Goal: Transaction & Acquisition: Register for event/course

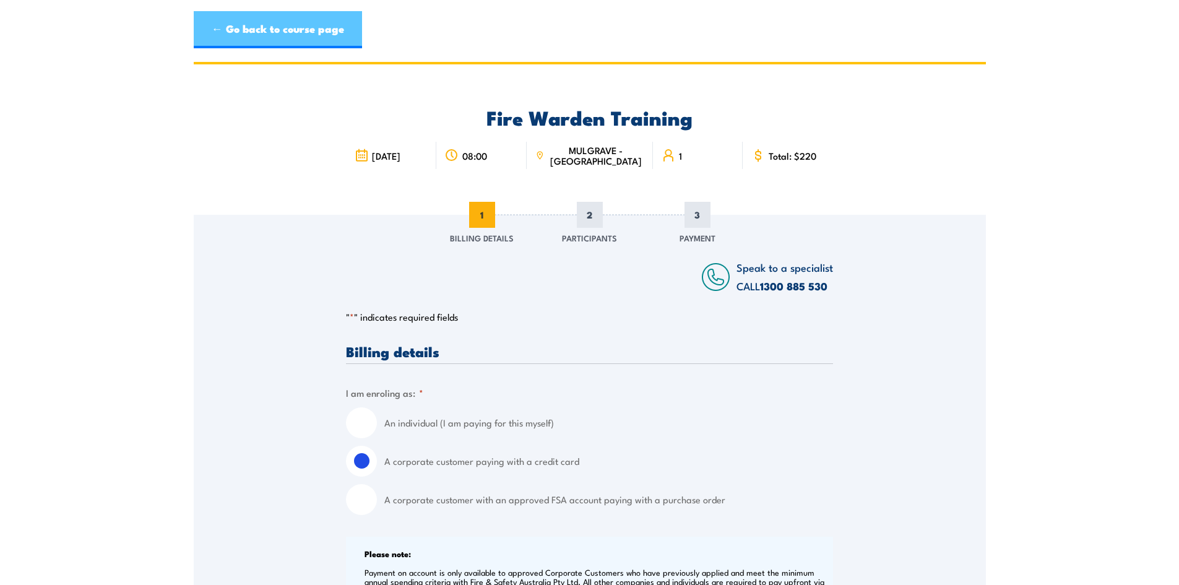
click at [257, 32] on link "← Go back to course page" at bounding box center [278, 29] width 168 height 37
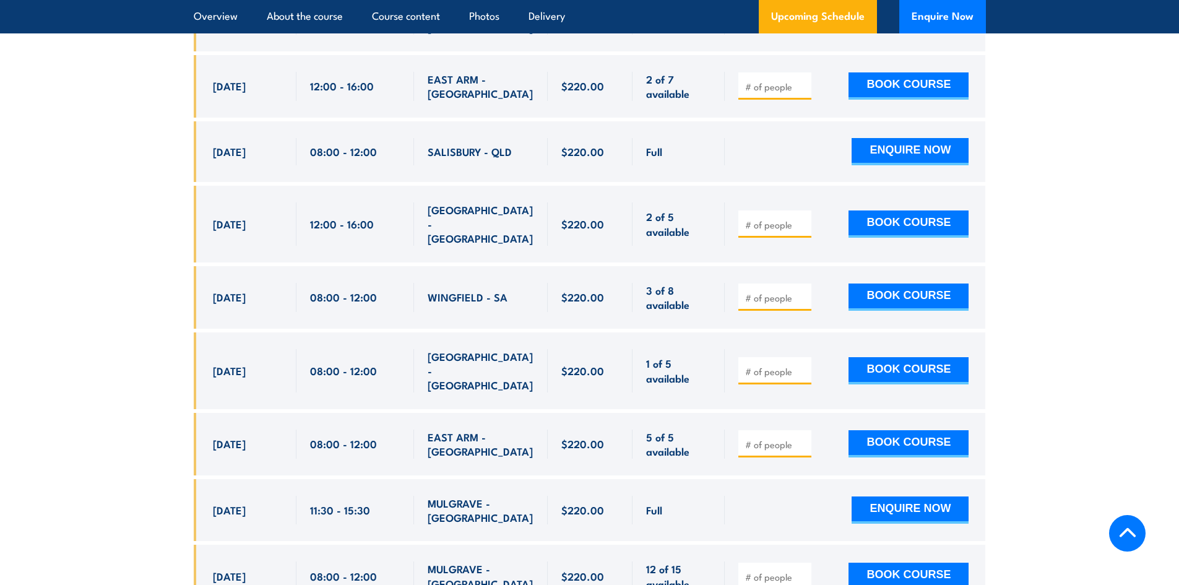
scroll to position [2919, 0]
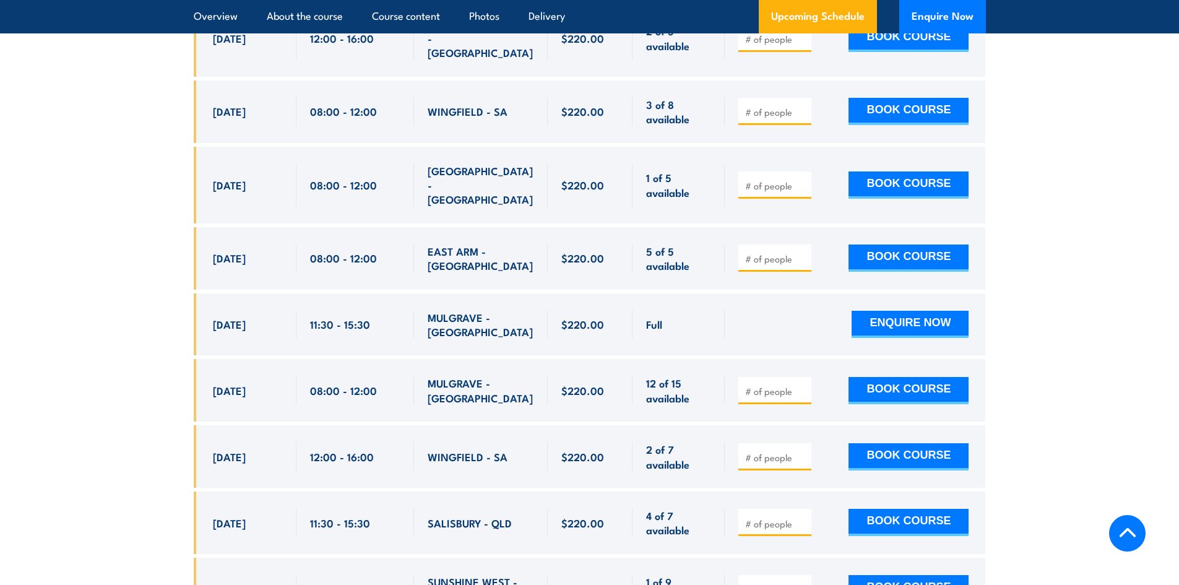
click at [759, 385] on input "number" at bounding box center [776, 391] width 62 height 12
click at [803, 385] on input "1" at bounding box center [776, 391] width 62 height 12
type input "2"
click at [803, 385] on input "2" at bounding box center [776, 391] width 62 height 12
click at [763, 293] on div at bounding box center [854, 324] width 260 height 62
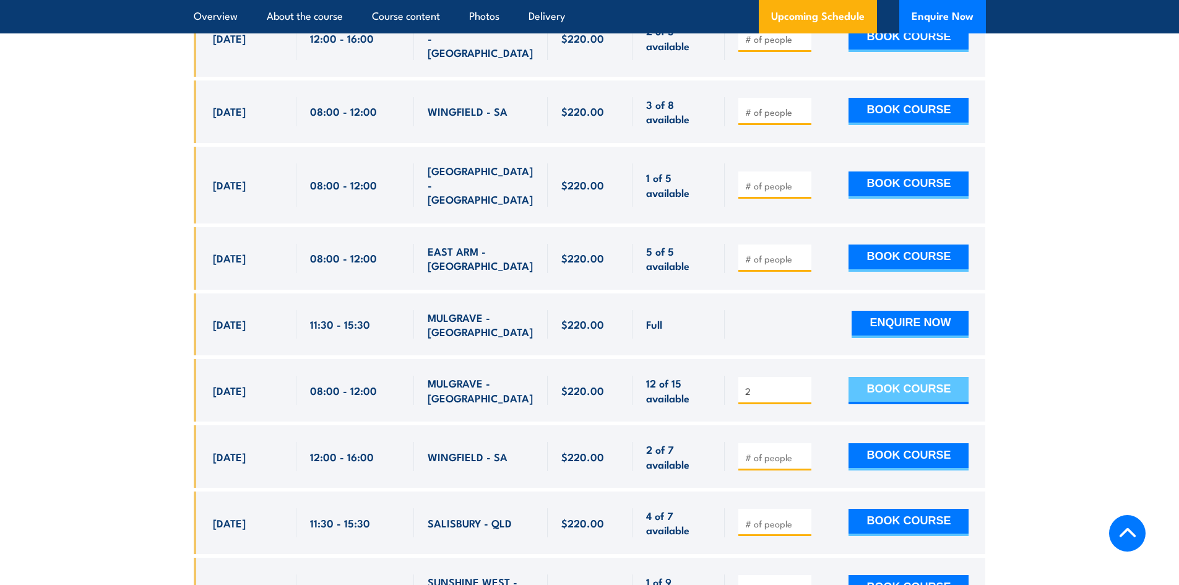
click at [849, 377] on button "BOOK COURSE" at bounding box center [908, 390] width 120 height 27
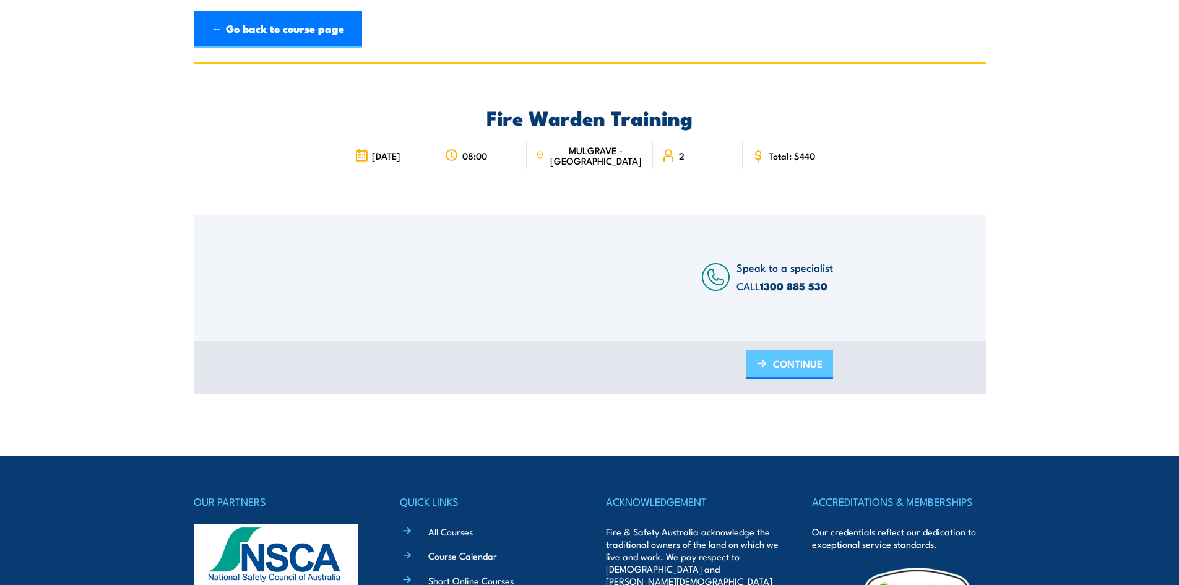
click at [797, 368] on span "CONTINUE" at bounding box center [797, 363] width 49 height 33
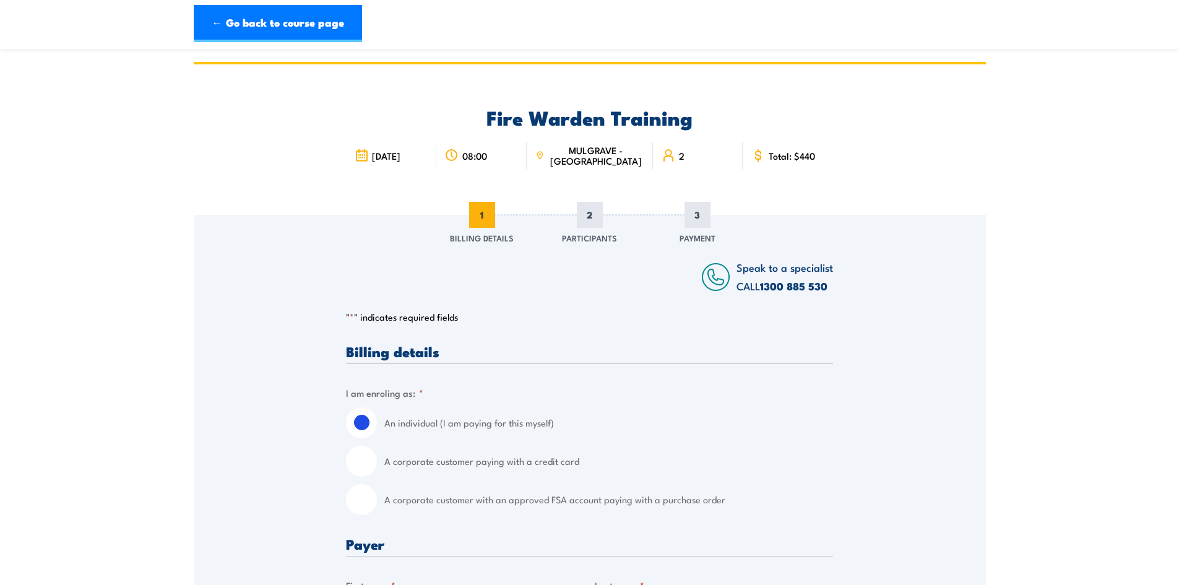
scroll to position [247, 0]
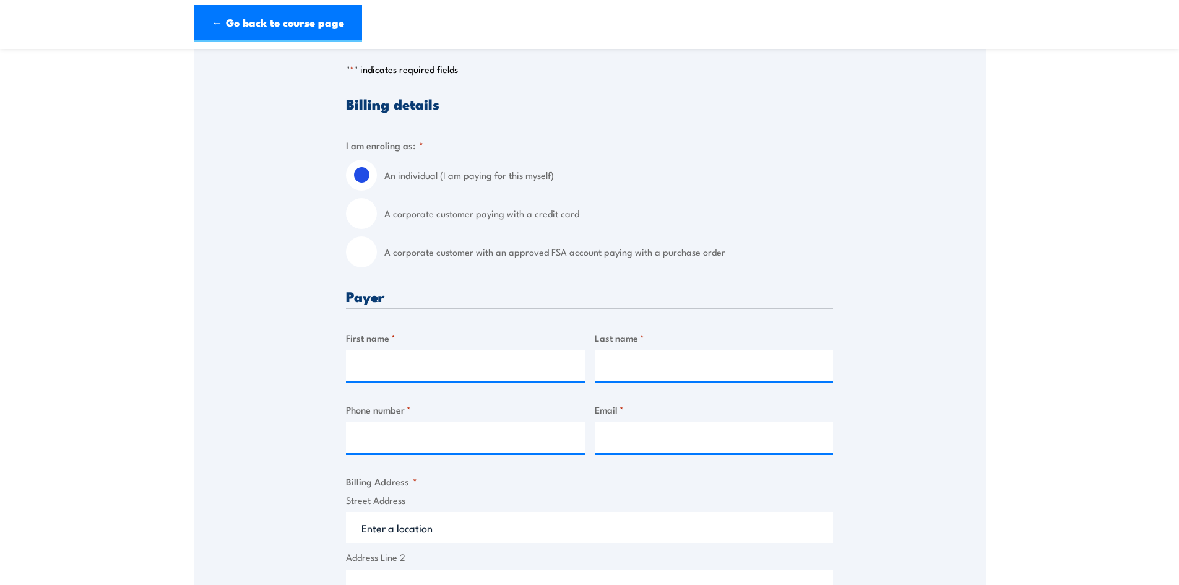
click at [366, 219] on input "A corporate customer paying with a credit card" at bounding box center [361, 213] width 31 height 31
radio input "true"
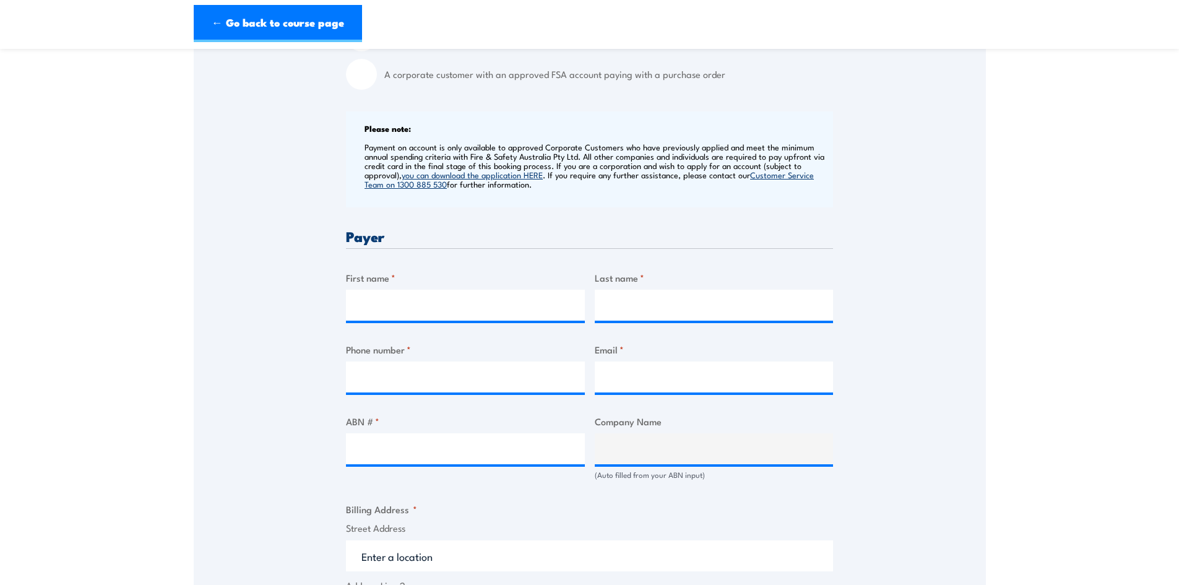
scroll to position [495, 0]
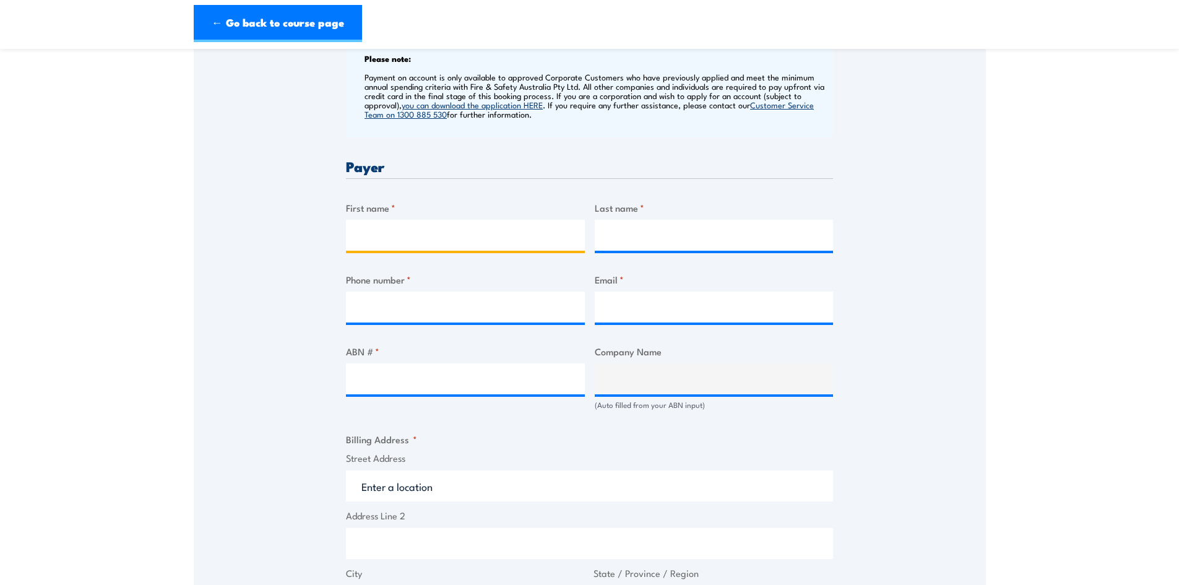
click at [491, 237] on input "First name *" at bounding box center [465, 235] width 239 height 31
type input "Soumendra"
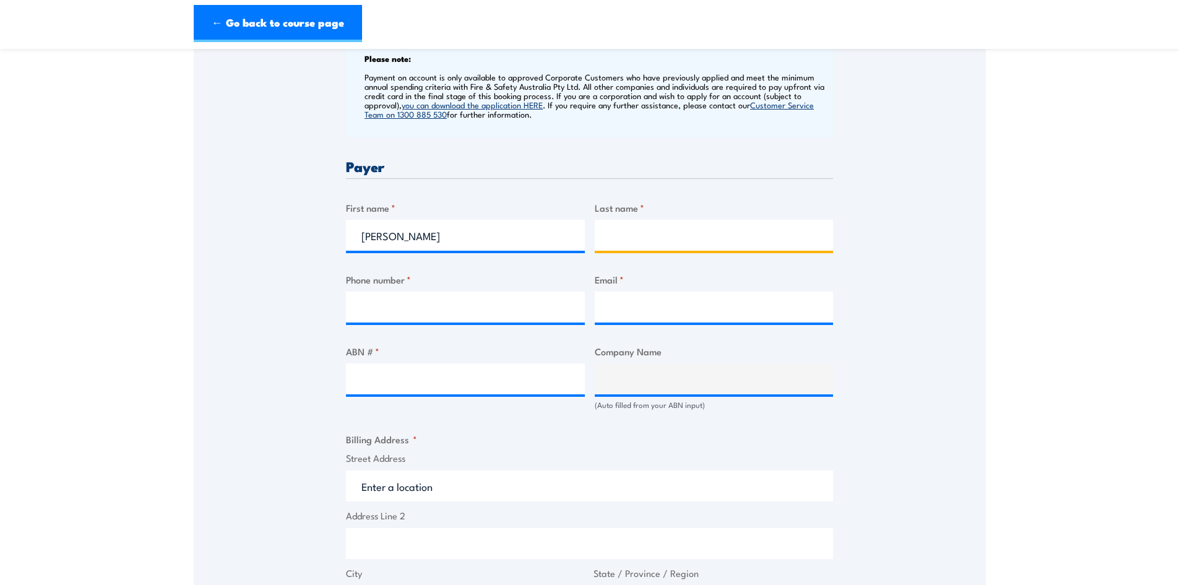
click at [643, 236] on input "Last name *" at bounding box center [714, 235] width 239 height 31
type input "Paul"
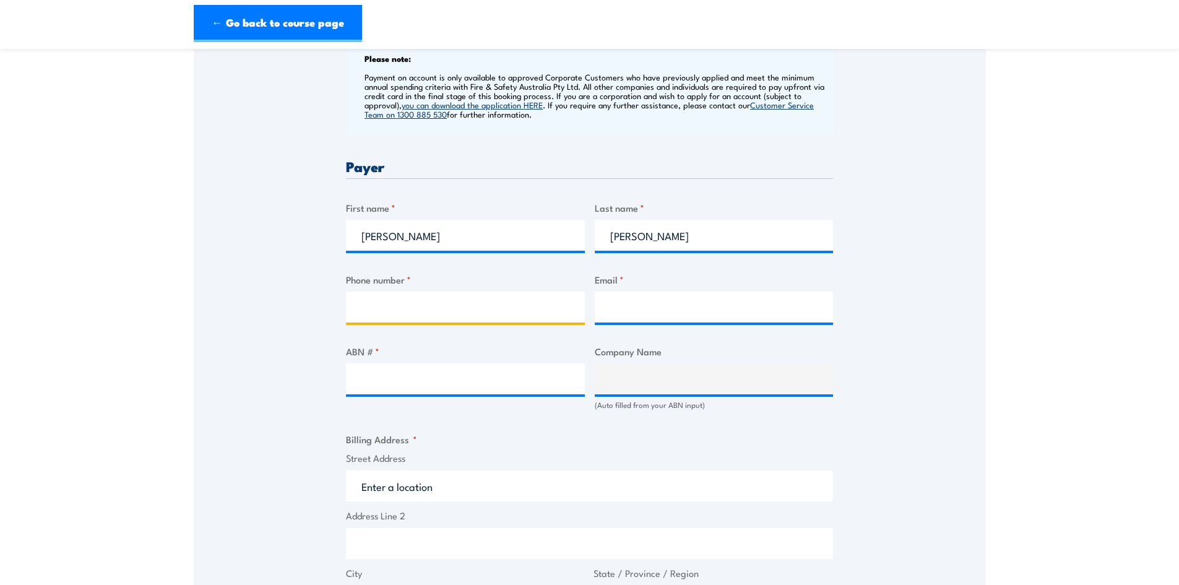
click at [428, 312] on input "Phone number *" at bounding box center [465, 306] width 239 height 31
type input "0401806622"
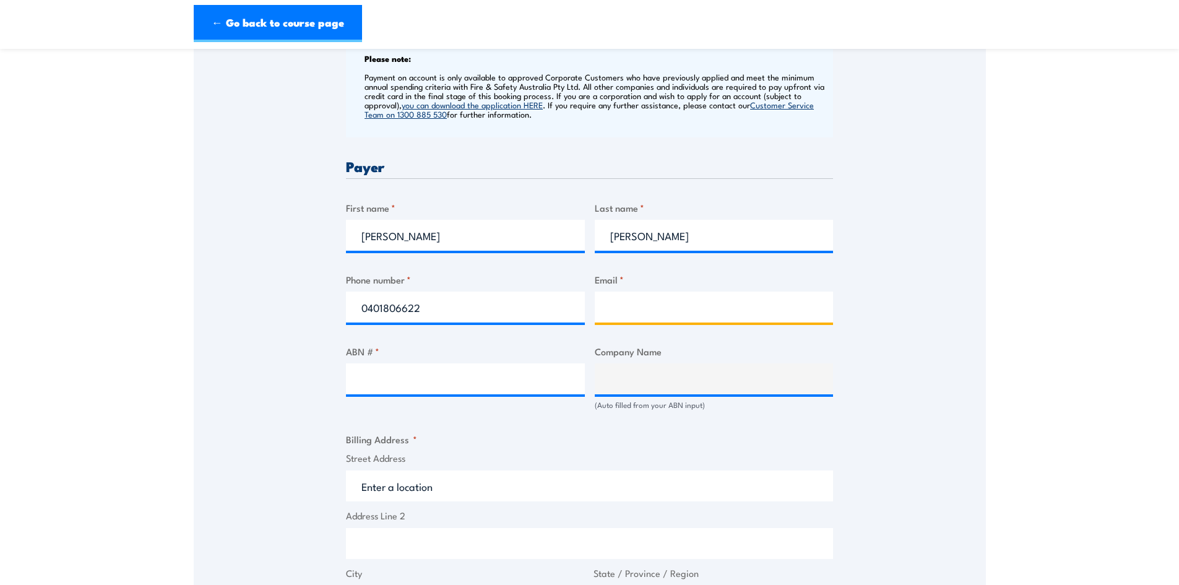
click at [622, 305] on input "Email *" at bounding box center [714, 306] width 239 height 31
type input "p"
type input "soumendra.paul@hyperon.com.au"
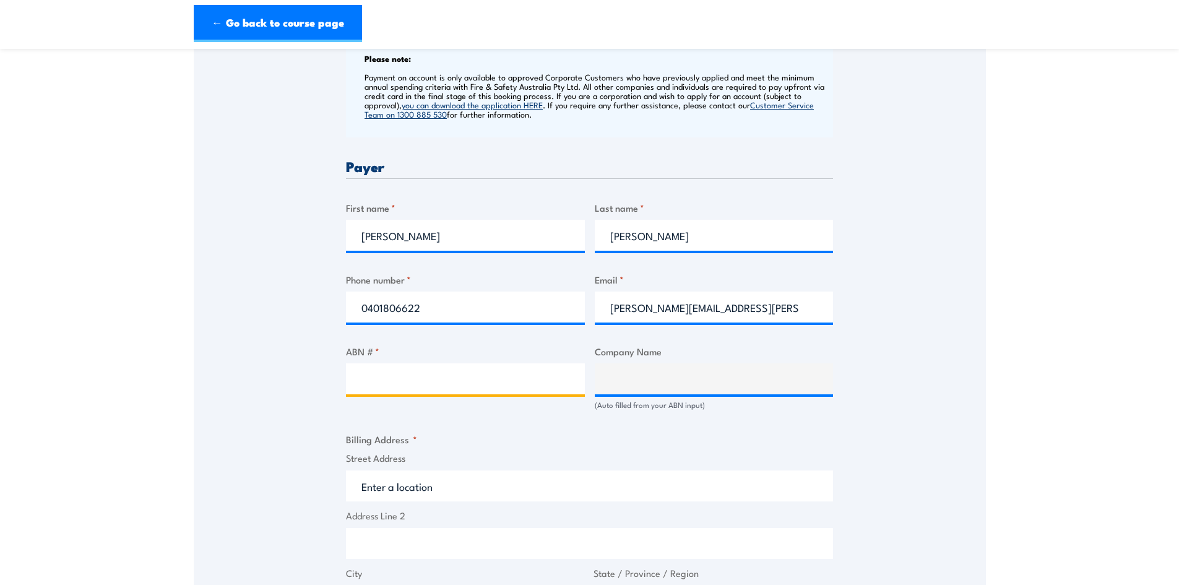
click at [457, 383] on input "ABN # *" at bounding box center [465, 378] width 239 height 31
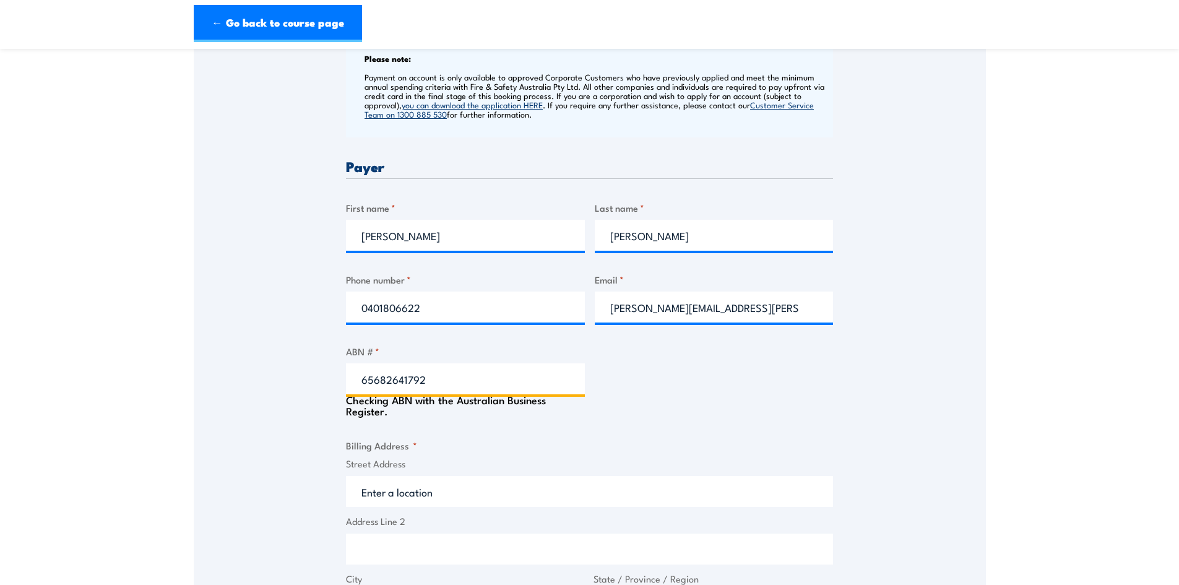
type input "65682641792"
click at [726, 387] on div "Billing details I am enroling as: * An individual (I am paying for this myself)…" at bounding box center [589, 428] width 487 height 1158
type input "INTELOWAY PTY LTD"
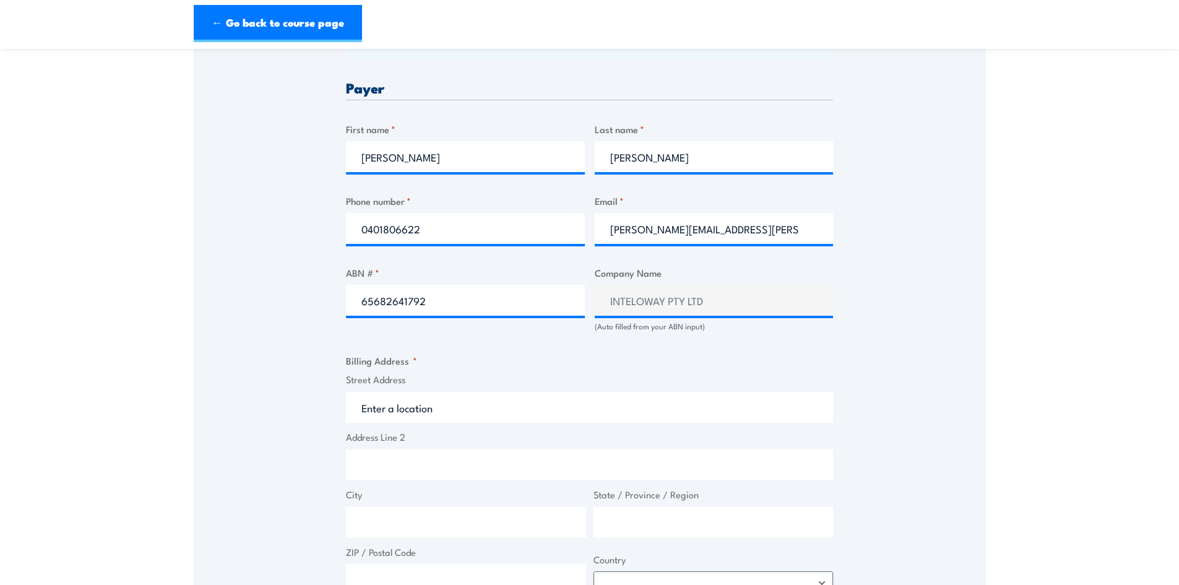
scroll to position [619, 0]
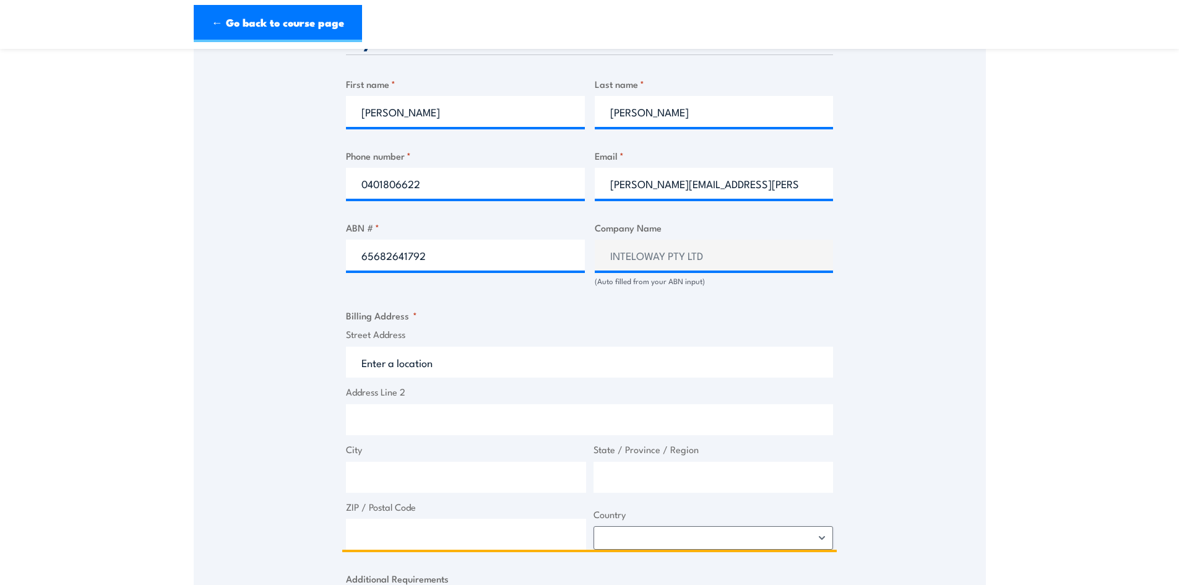
click at [474, 366] on input "Street Address" at bounding box center [589, 361] width 487 height 31
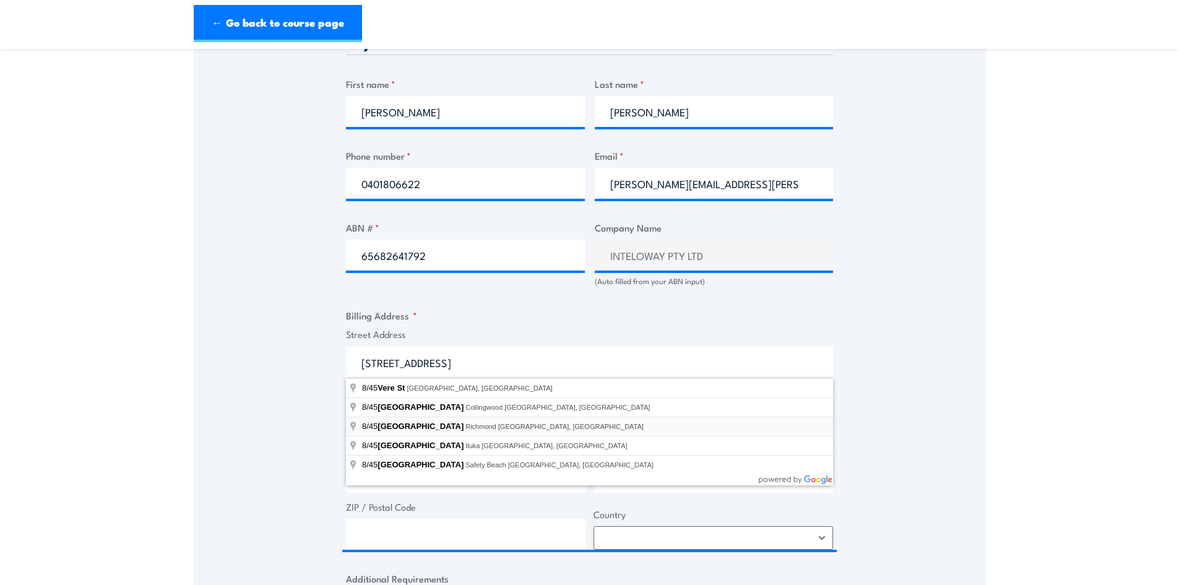
type input "8/45 Vere Street, Richmond VIC, Australia"
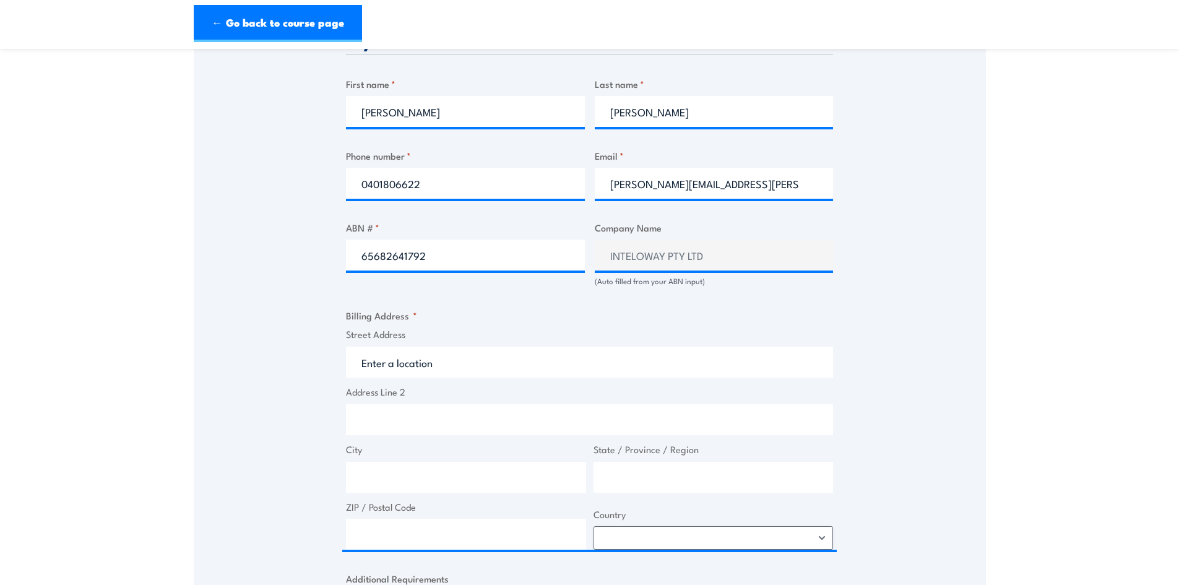
type input "45 Vere St"
type input "Richmond"
type input "Victoria"
type input "3121"
select select "[GEOGRAPHIC_DATA]"
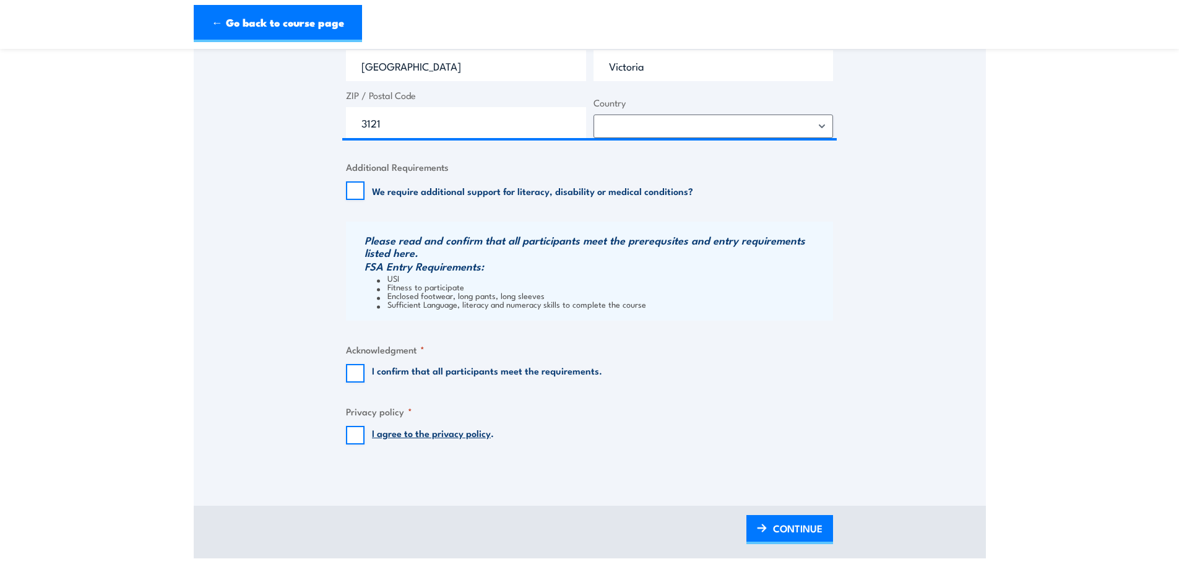
scroll to position [1052, 0]
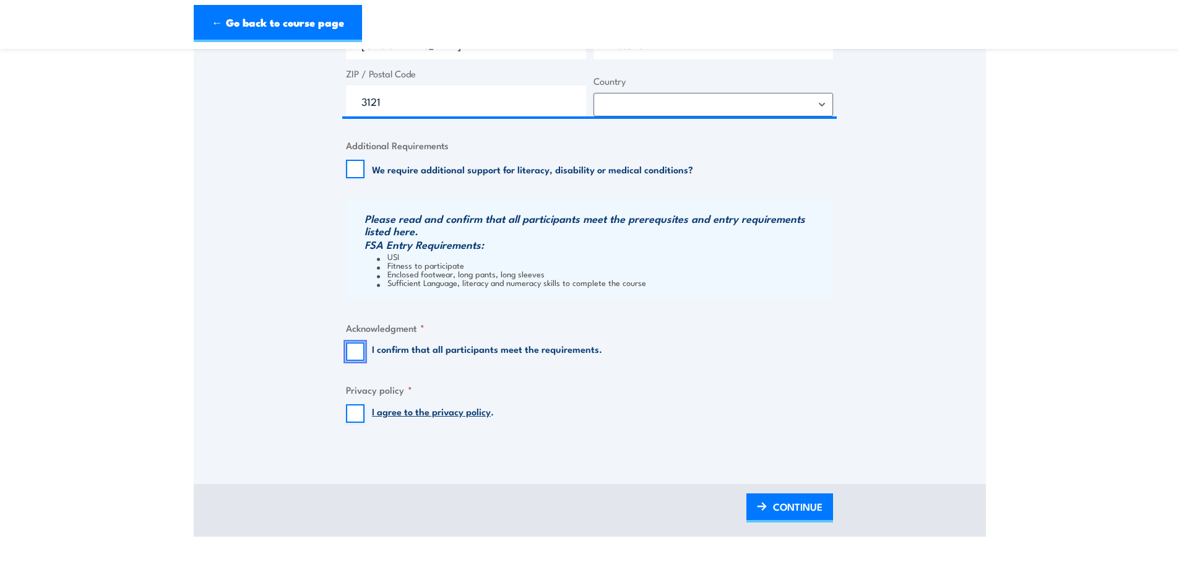
click at [356, 346] on input "I confirm that all participants meet the requirements." at bounding box center [355, 351] width 19 height 19
checkbox input "true"
click at [353, 413] on input "I agree to the privacy policy ." at bounding box center [355, 413] width 19 height 19
checkbox input "true"
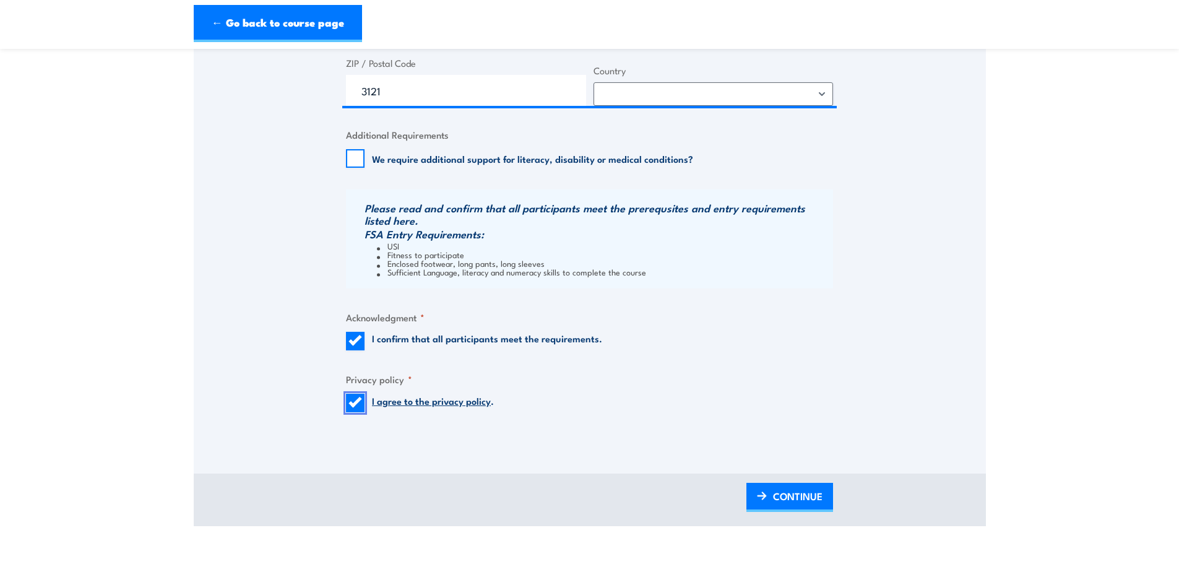
scroll to position [1175, 0]
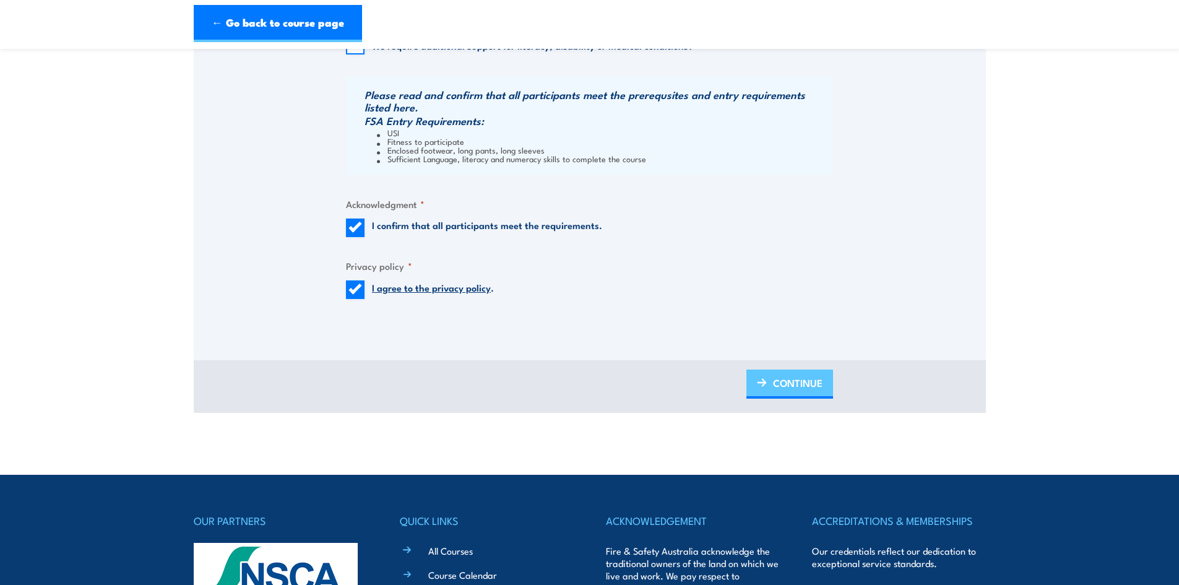
click at [780, 387] on span "CONTINUE" at bounding box center [797, 382] width 49 height 33
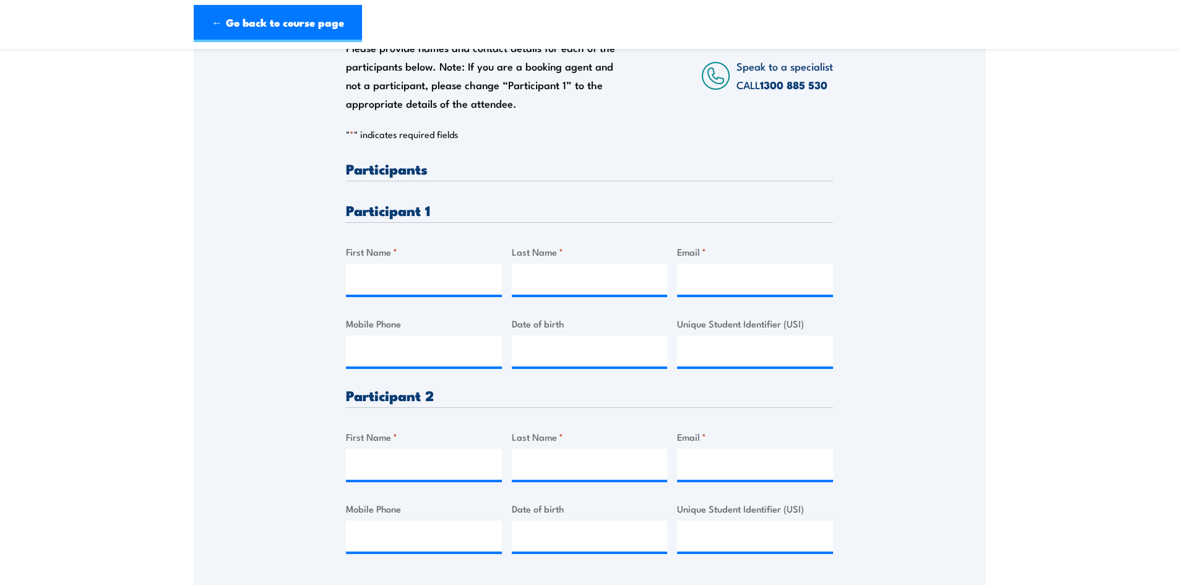
scroll to position [247, 0]
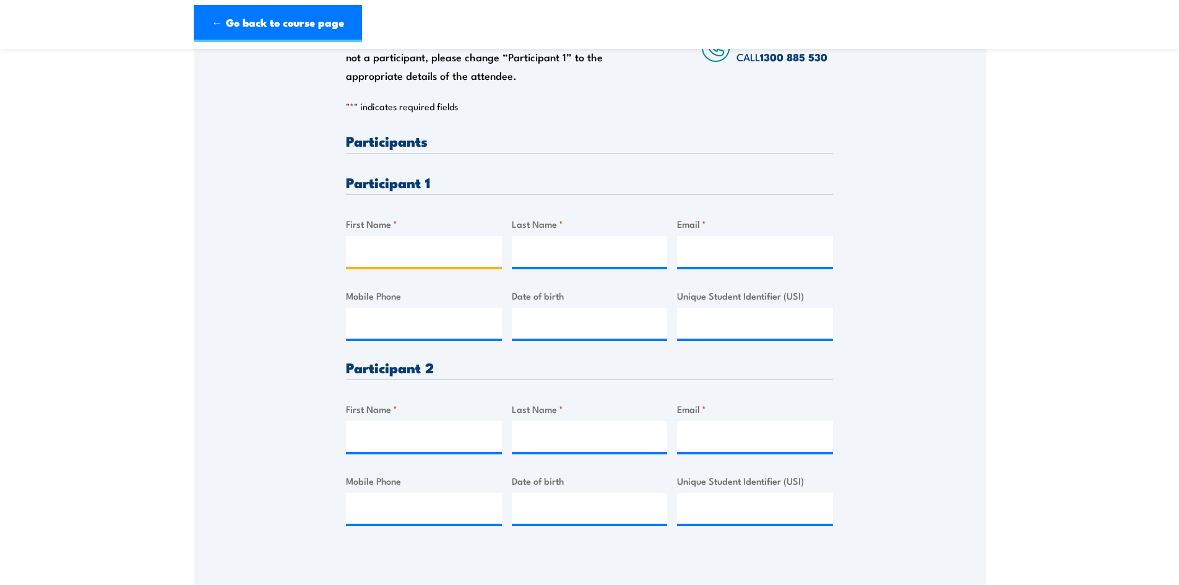
click at [416, 259] on input "First Name *" at bounding box center [424, 251] width 156 height 31
type input "Soumendra"
click at [560, 255] on input "Last Name *" at bounding box center [590, 251] width 156 height 31
type input "Paul"
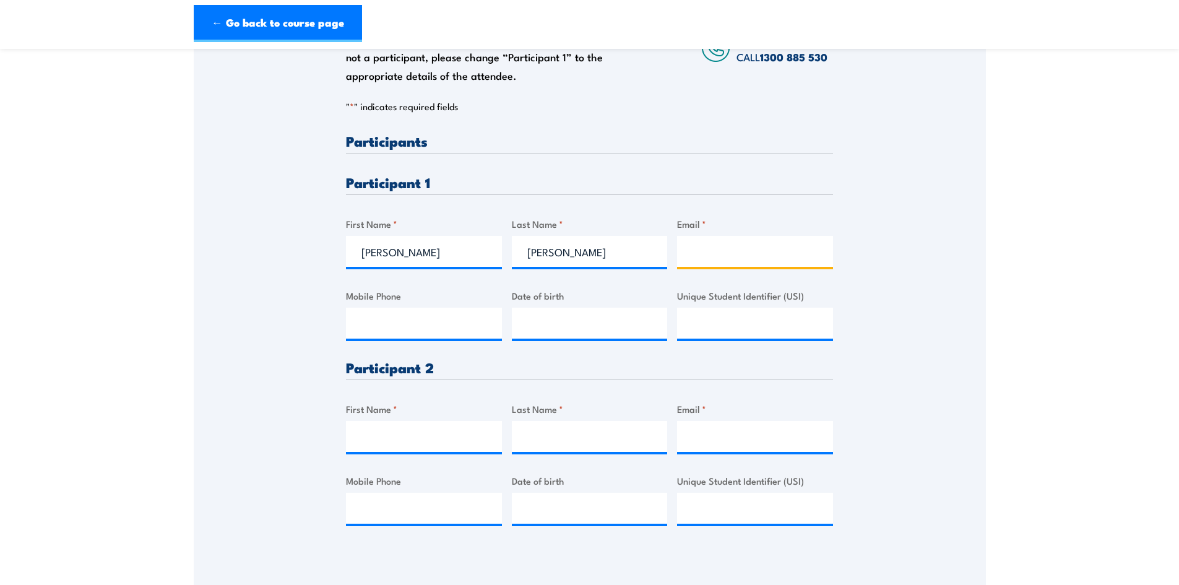
click at [710, 253] on input "Email *" at bounding box center [755, 251] width 156 height 31
type input "paul.soumendra@yahoo.com"
click at [455, 327] on input "Mobile Phone" at bounding box center [424, 322] width 156 height 31
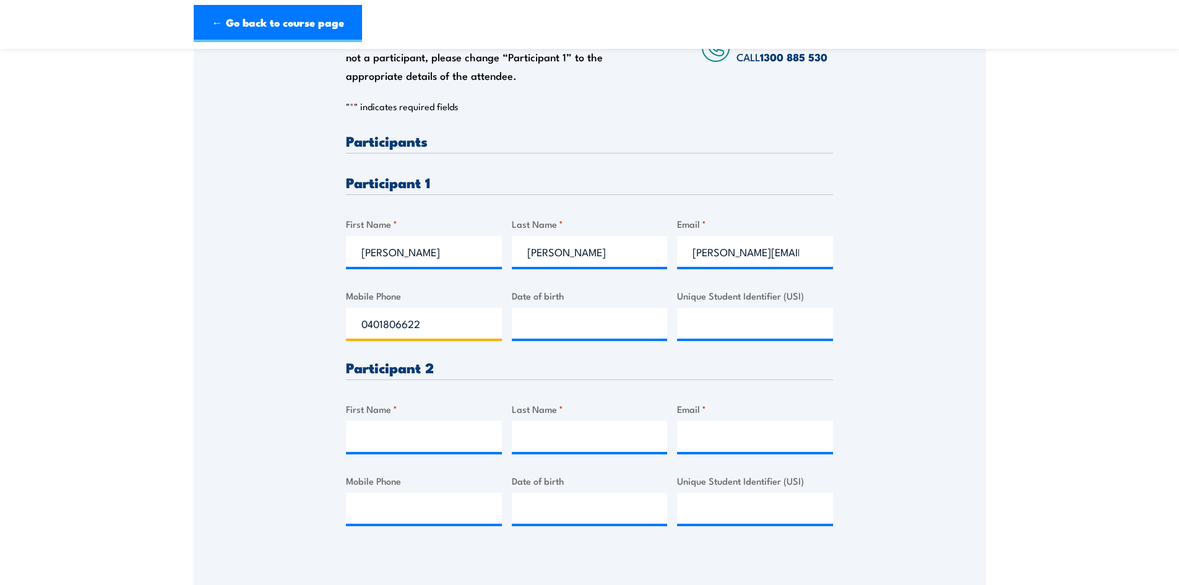
type input "0401806622"
click at [560, 329] on input "__/__/____" at bounding box center [590, 322] width 156 height 31
type input "16/07/1976"
click at [733, 328] on input "Unique Student Identifier (USI)" at bounding box center [755, 322] width 156 height 31
type input "QRZN695CST"
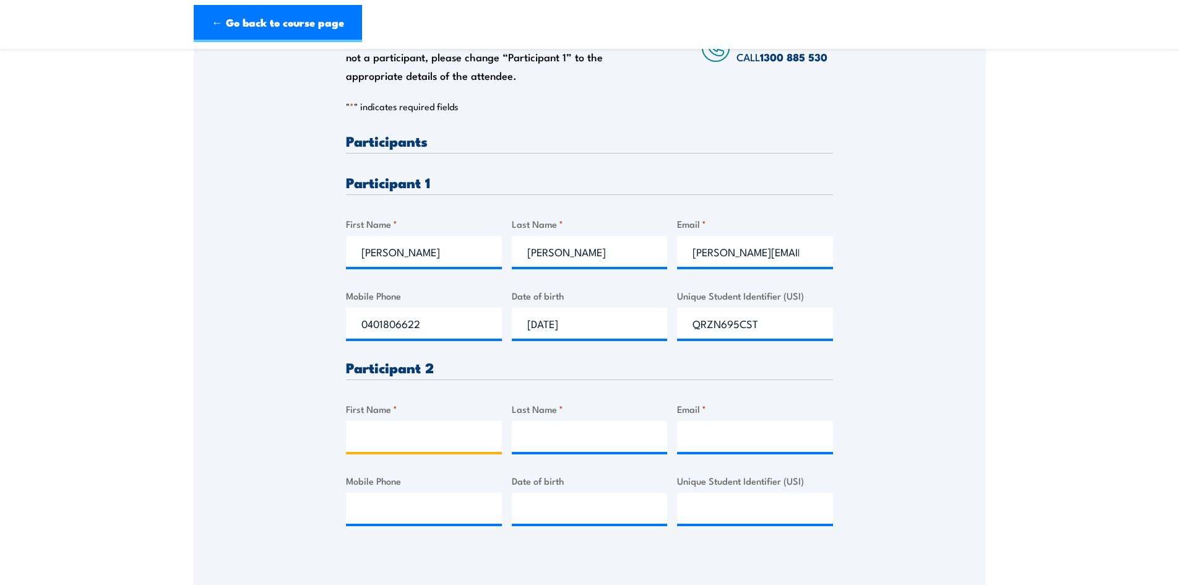
click at [410, 439] on input "First Name *" at bounding box center [424, 436] width 156 height 31
type input "Raghd"
click at [538, 427] on input "Last Name *" at bounding box center [590, 436] width 156 height 31
type input "Al Shoubaki"
click at [741, 434] on input "Email *" at bounding box center [755, 436] width 156 height 31
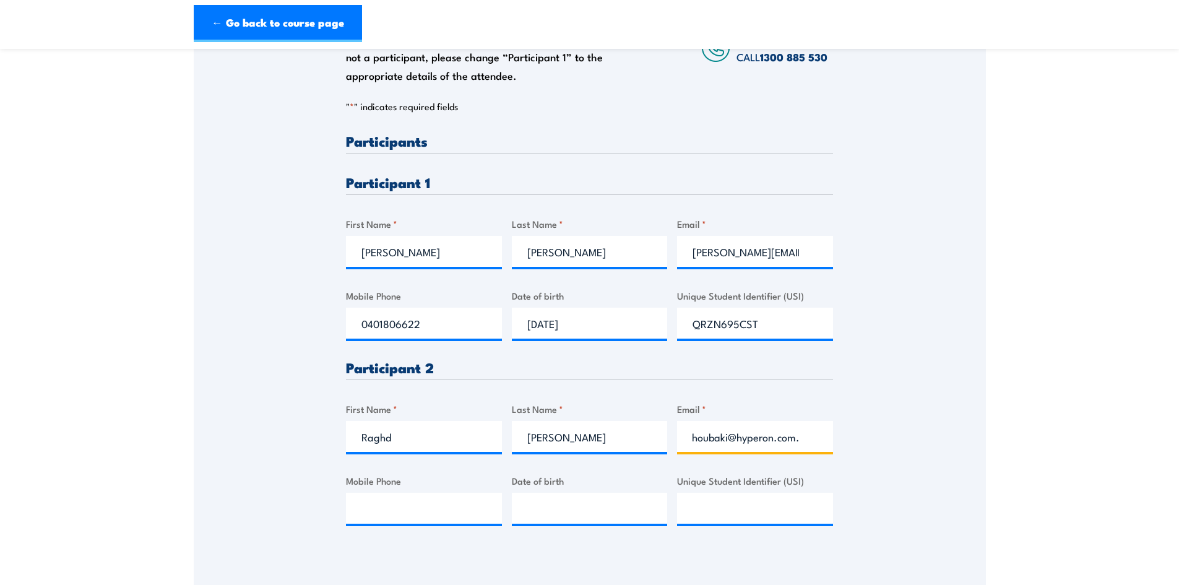
scroll to position [0, 56]
type input "raghd.alshoubaki@hyperon.com.au"
click at [888, 419] on div "Please provide names and contact details for each of the participants below. No…" at bounding box center [590, 258] width 792 height 583
click at [408, 522] on input "Mobile Phone" at bounding box center [424, 507] width 156 height 31
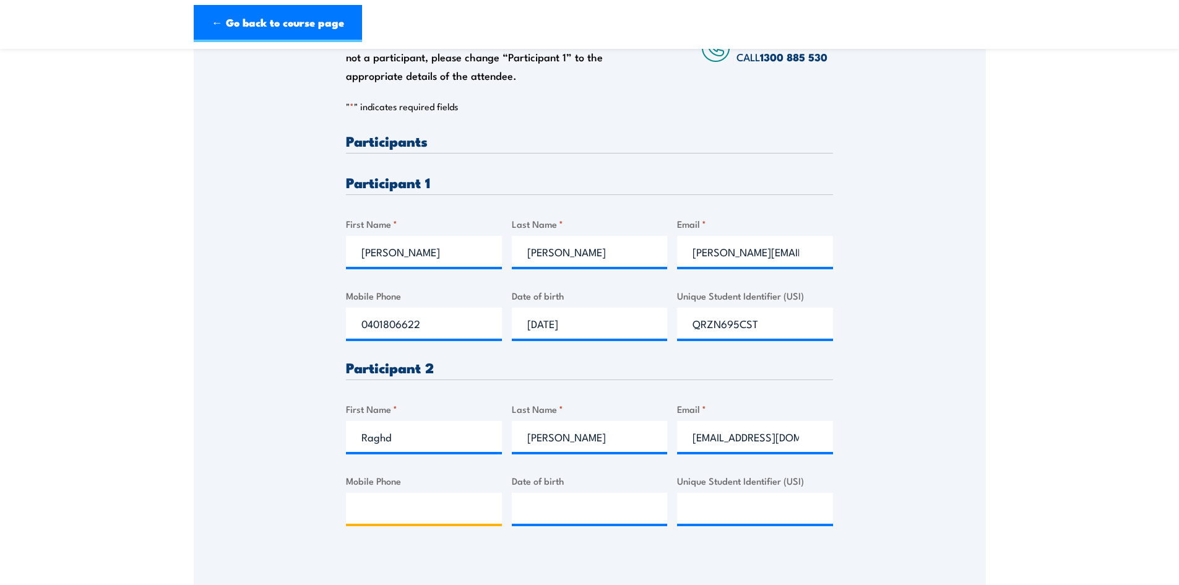
click at [463, 509] on input "Mobile Phone" at bounding box center [424, 507] width 156 height 31
click at [384, 503] on input "Mobile Phone" at bounding box center [424, 507] width 156 height 31
click at [403, 509] on input "0434567771" at bounding box center [424, 507] width 156 height 31
type input "0434567771"
type input "__/__/____"
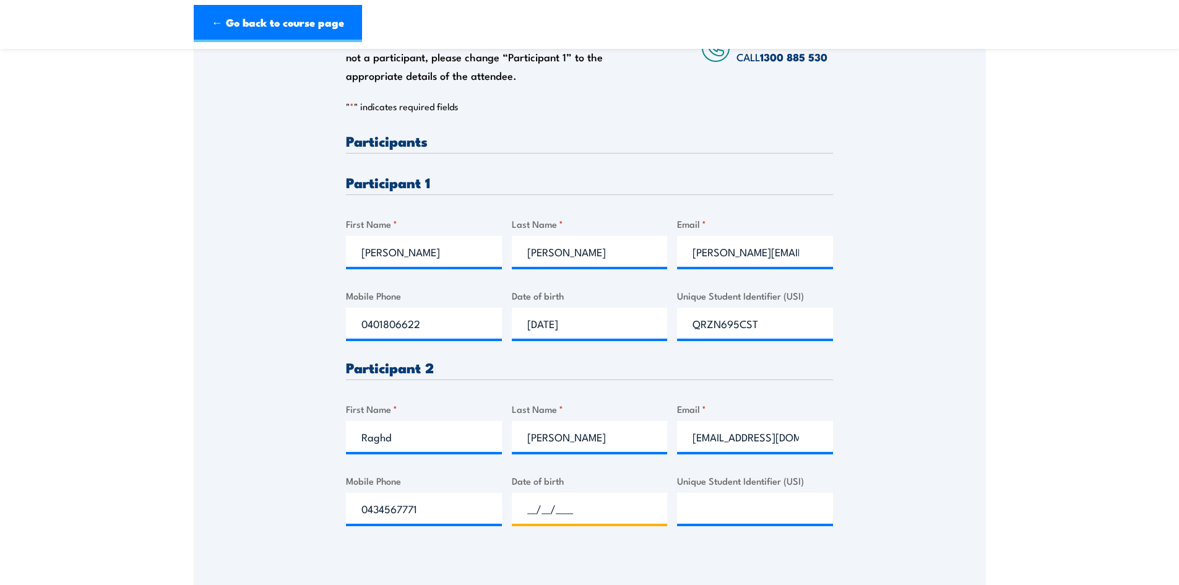
click at [541, 507] on input "__/__/____" at bounding box center [590, 507] width 156 height 31
click at [711, 511] on input "Unique Student Identifier (USI)" at bounding box center [755, 507] width 156 height 31
click at [754, 517] on input "2E2" at bounding box center [755, 507] width 156 height 31
type input "2E2MZWVETJ"
click at [573, 501] on input "__/__/____" at bounding box center [590, 507] width 156 height 31
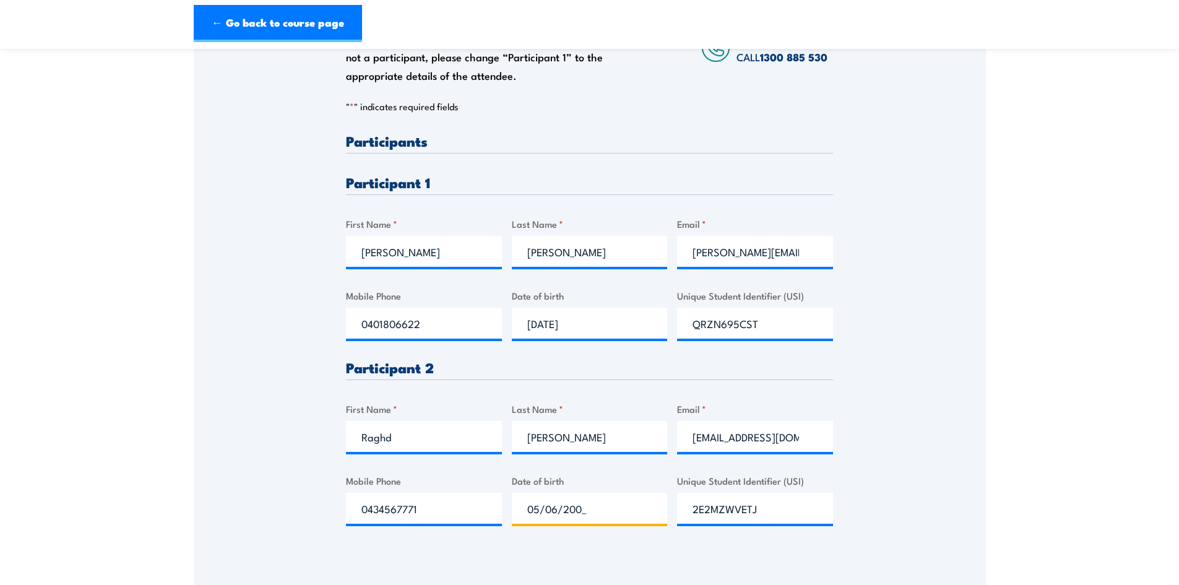
type input "05/06/2000"
click at [936, 421] on div "Please provide names and contact details for each of the participants below. No…" at bounding box center [590, 258] width 792 height 583
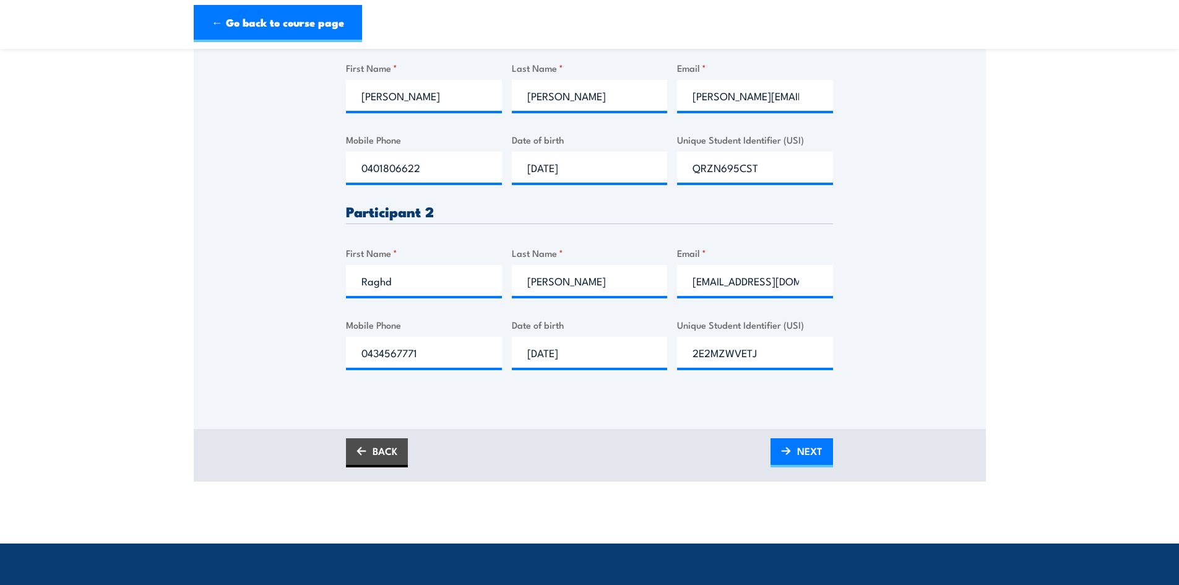
scroll to position [495, 0]
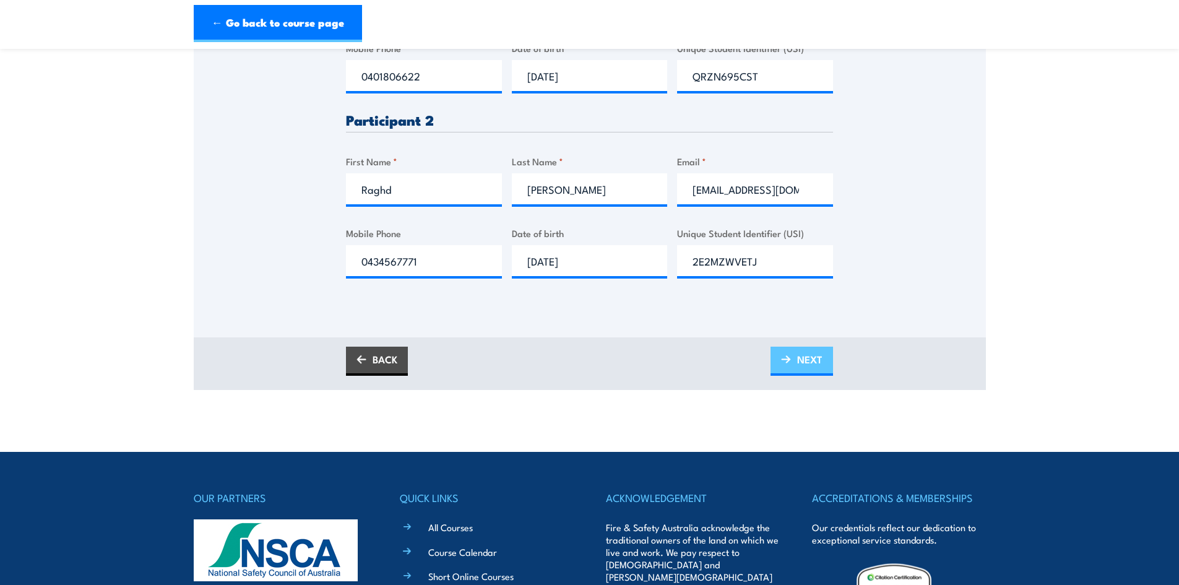
click at [799, 359] on span "NEXT" at bounding box center [809, 359] width 25 height 33
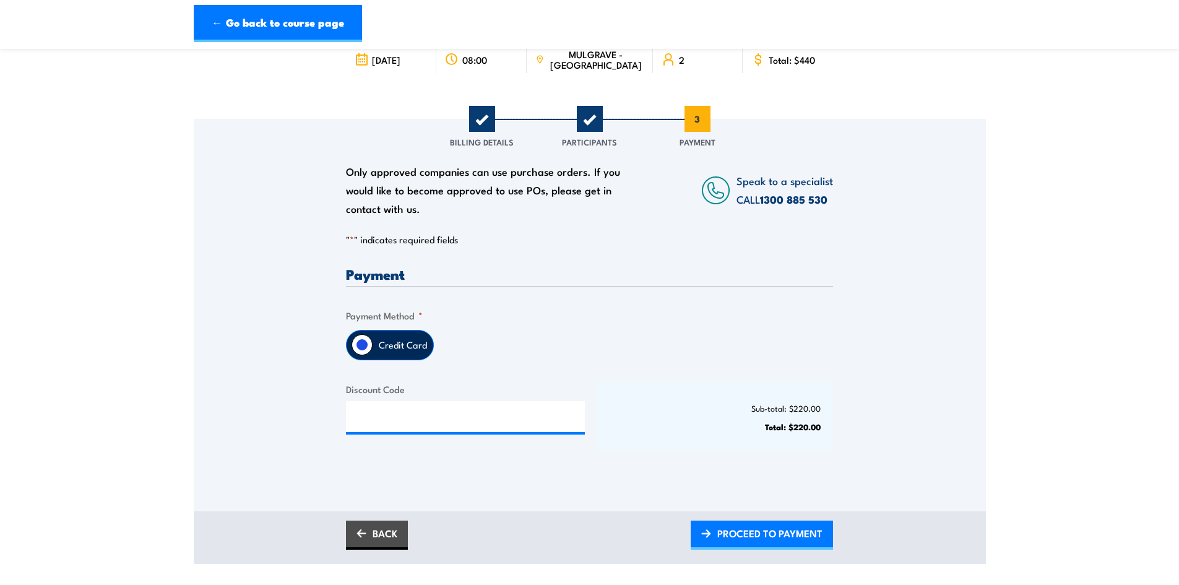
scroll to position [432, 0]
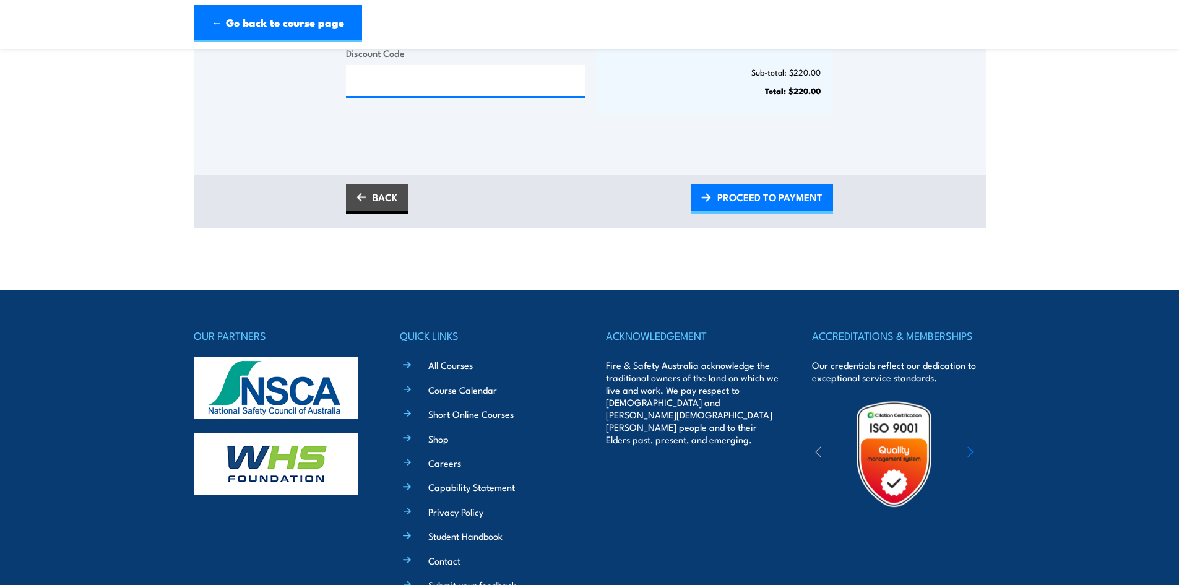
click at [968, 450] on icon "button" at bounding box center [970, 451] width 6 height 12
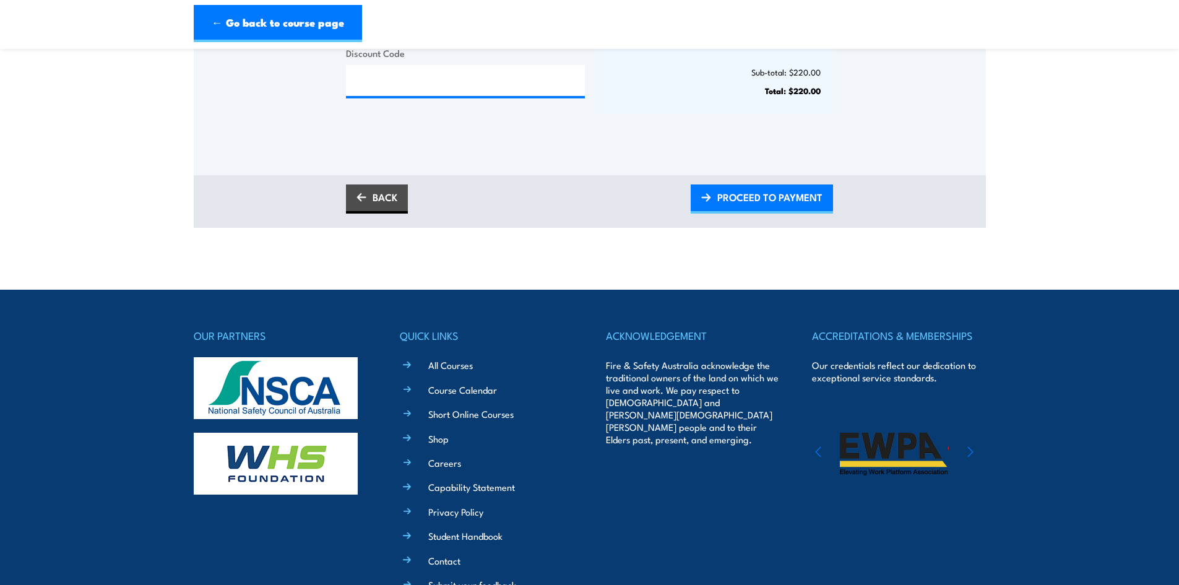
click at [968, 450] on icon "button" at bounding box center [970, 451] width 6 height 12
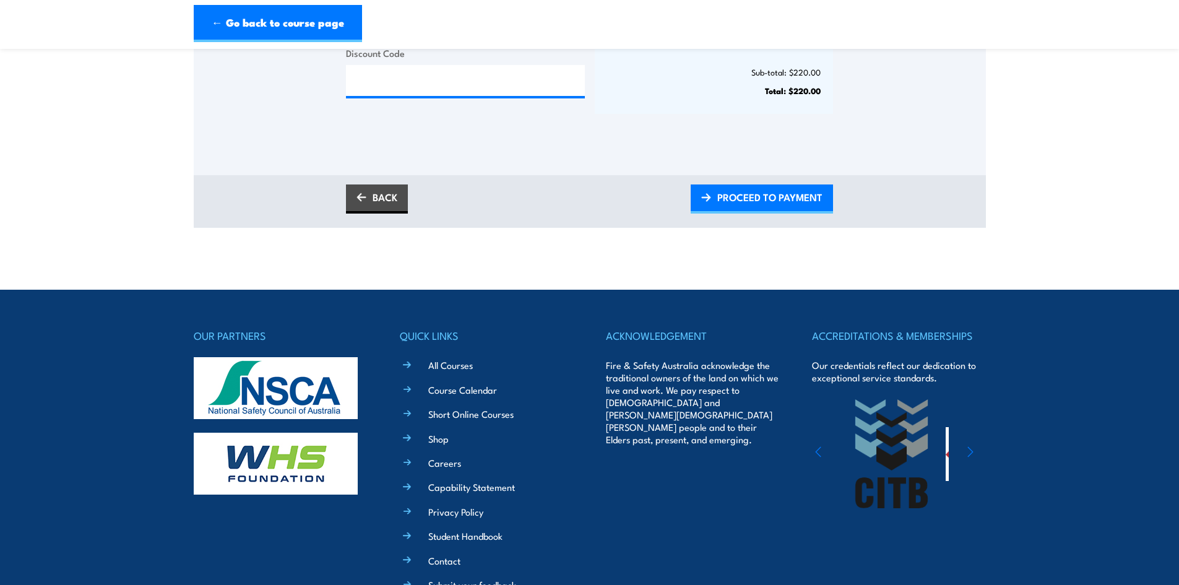
click at [968, 450] on icon "button" at bounding box center [970, 451] width 6 height 12
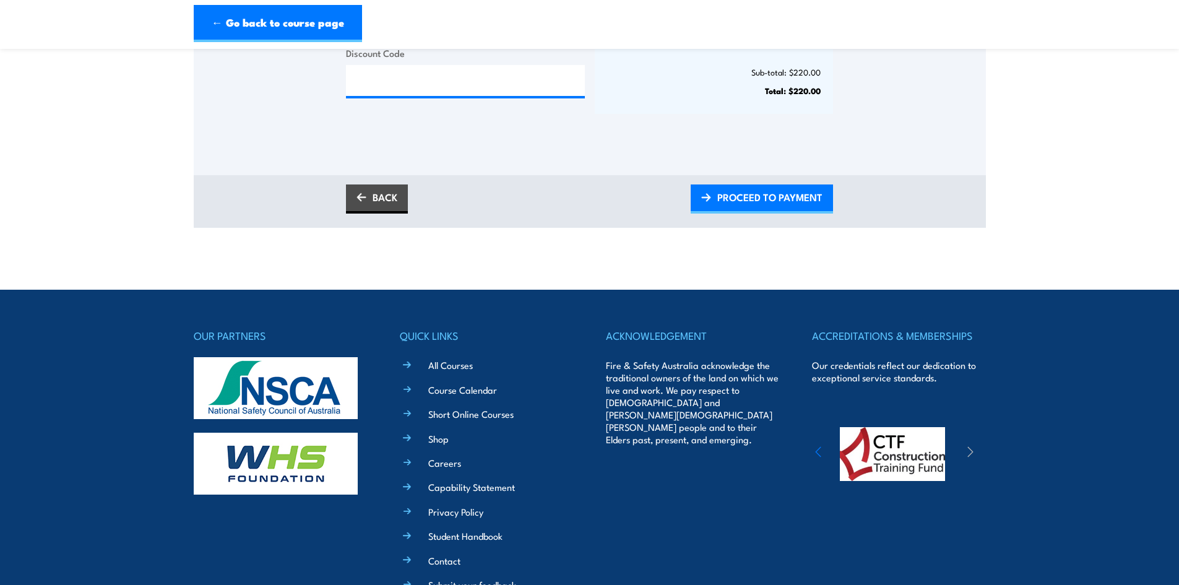
click at [968, 450] on icon "button" at bounding box center [970, 451] width 6 height 12
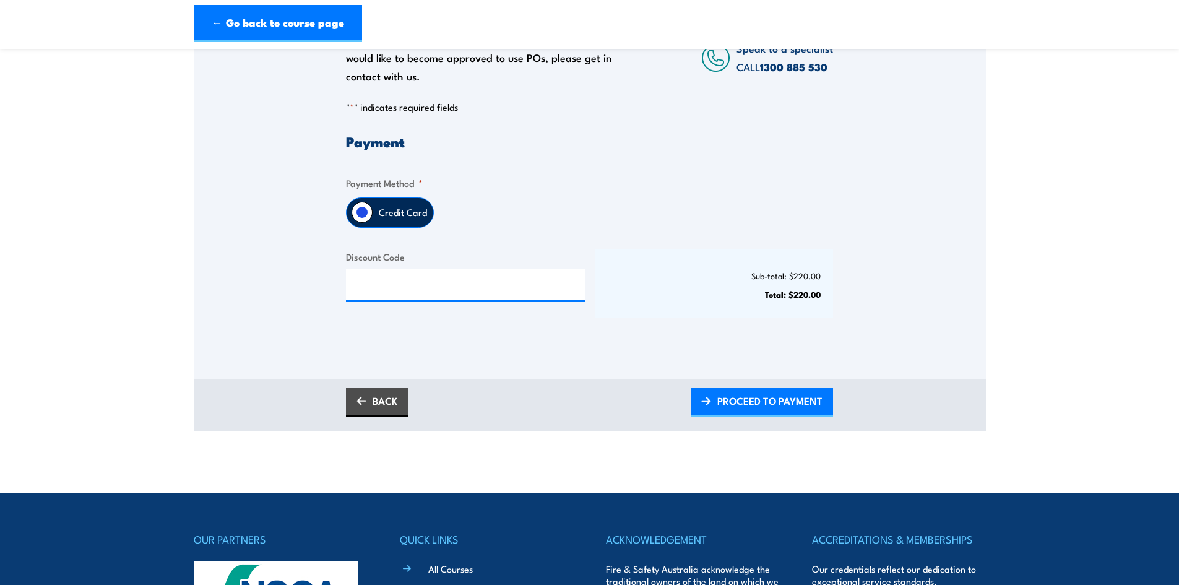
scroll to position [371, 0]
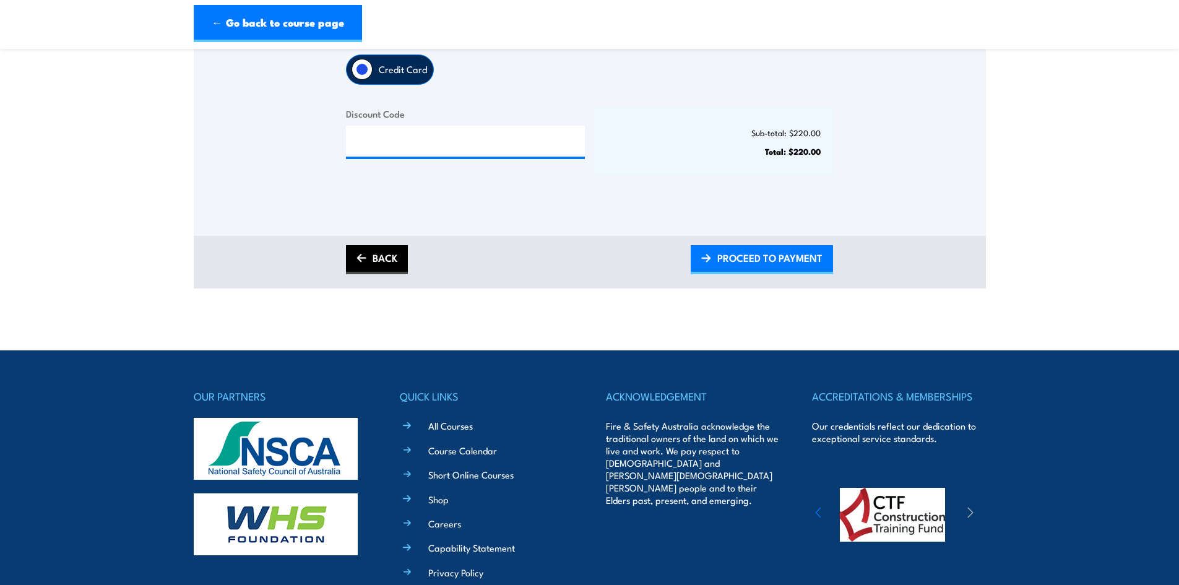
click at [387, 252] on link "BACK" at bounding box center [377, 259] width 62 height 29
click at [389, 257] on link "BACK" at bounding box center [377, 259] width 62 height 29
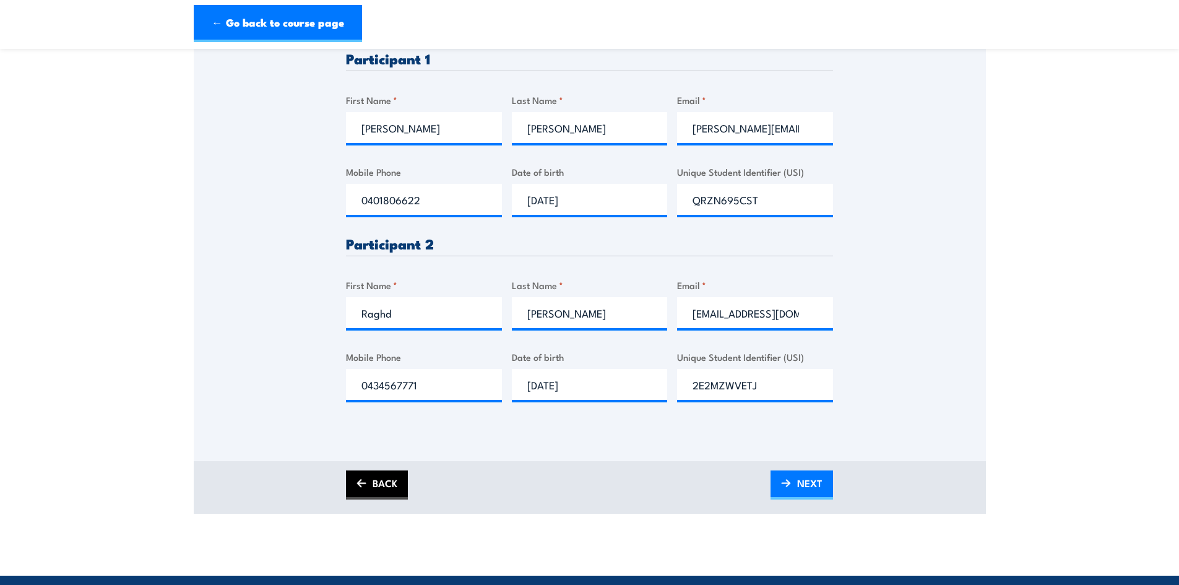
click at [372, 475] on link "BACK" at bounding box center [377, 484] width 62 height 29
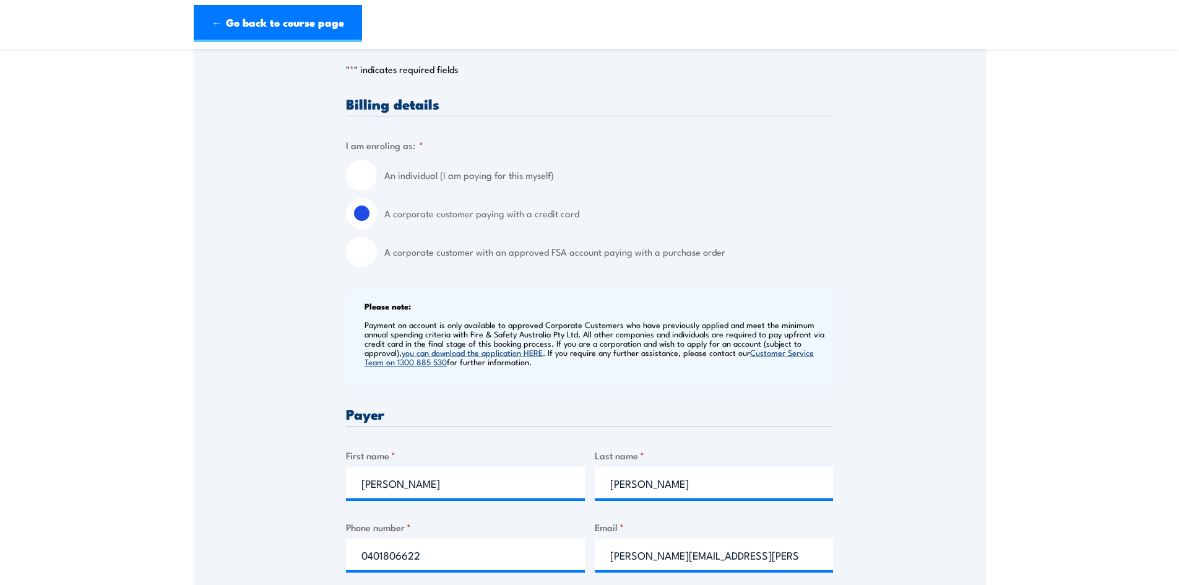
scroll to position [0, 0]
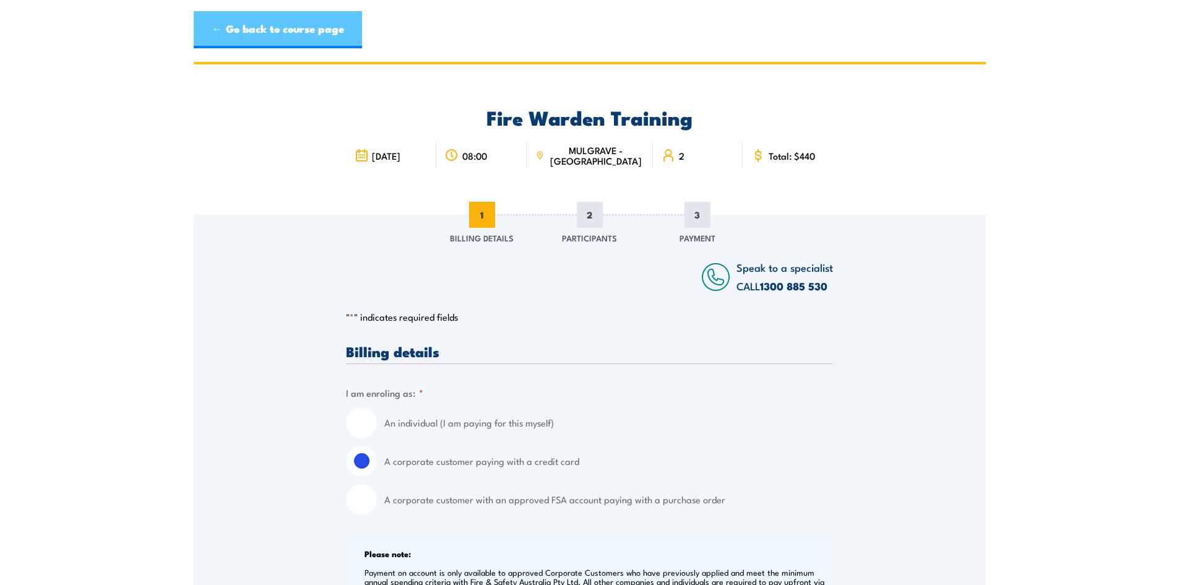
click at [231, 33] on link "← Go back to course page" at bounding box center [278, 29] width 168 height 37
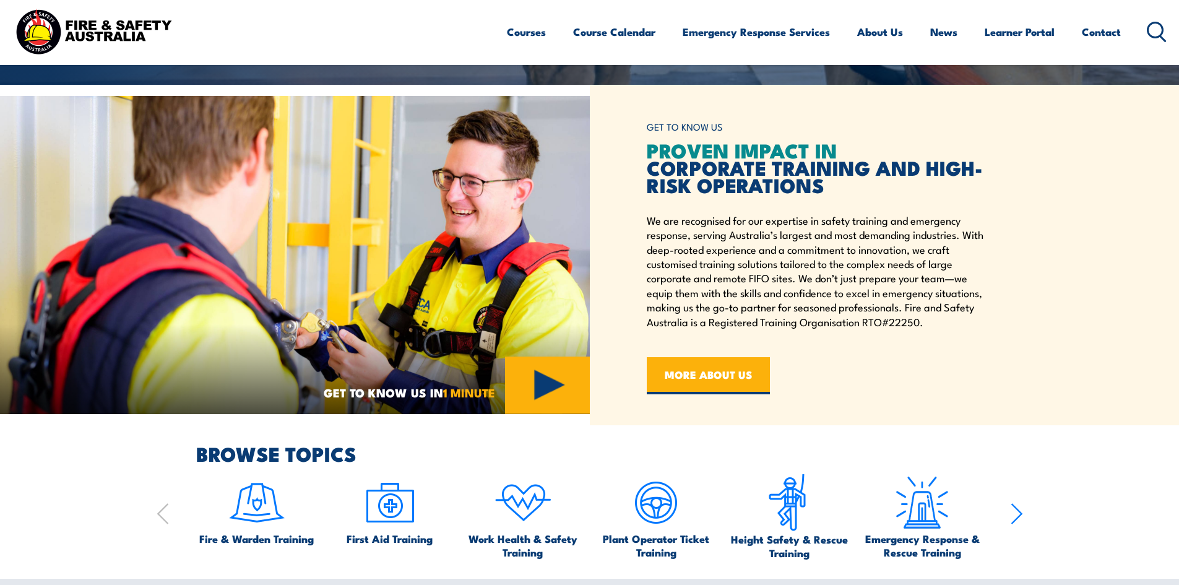
scroll to position [619, 0]
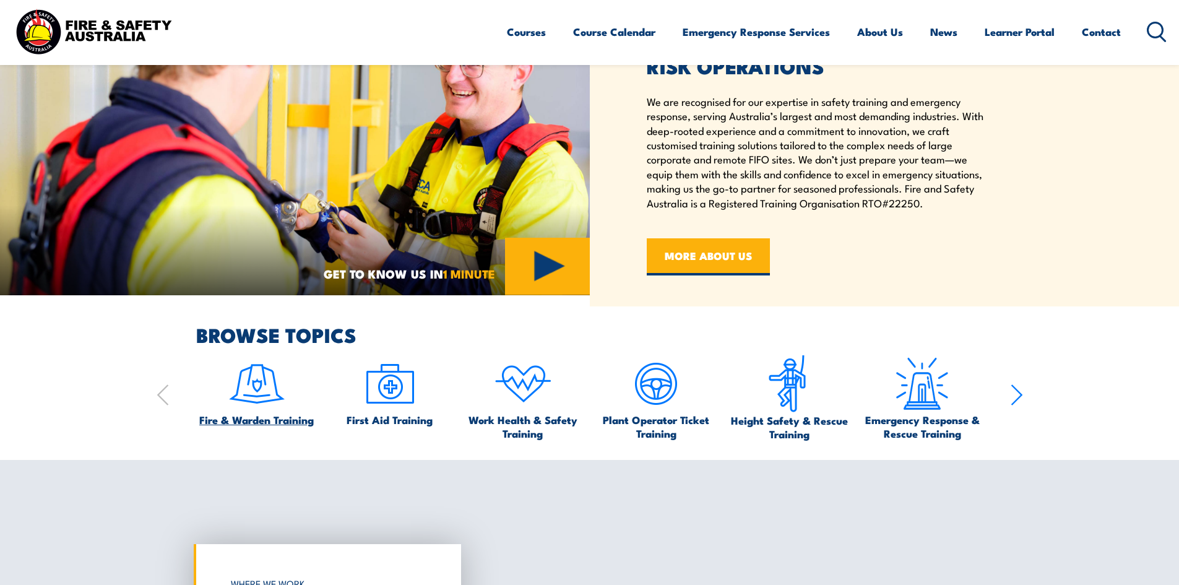
click at [294, 417] on span "Fire & Warden Training" at bounding box center [256, 420] width 114 height 14
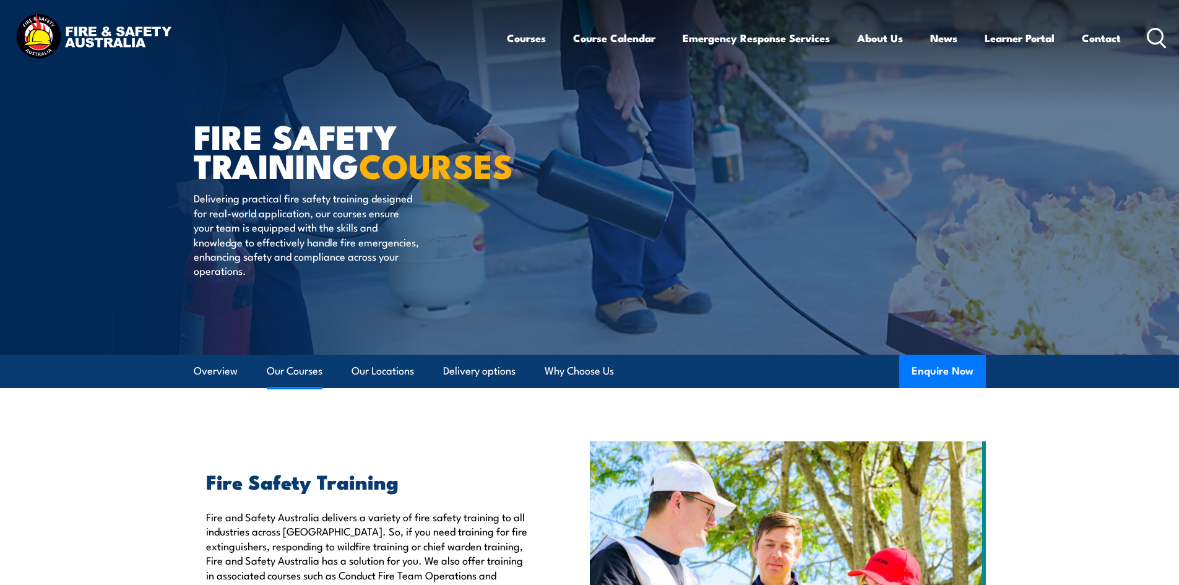
click at [297, 377] on link "Our Courses" at bounding box center [295, 370] width 56 height 33
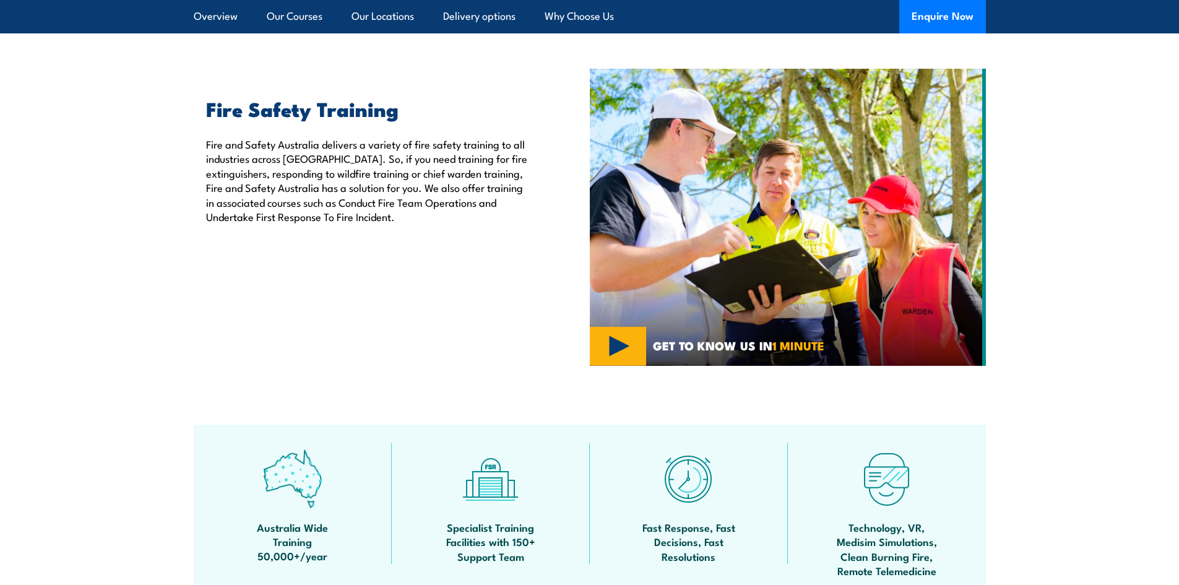
scroll to position [196, 0]
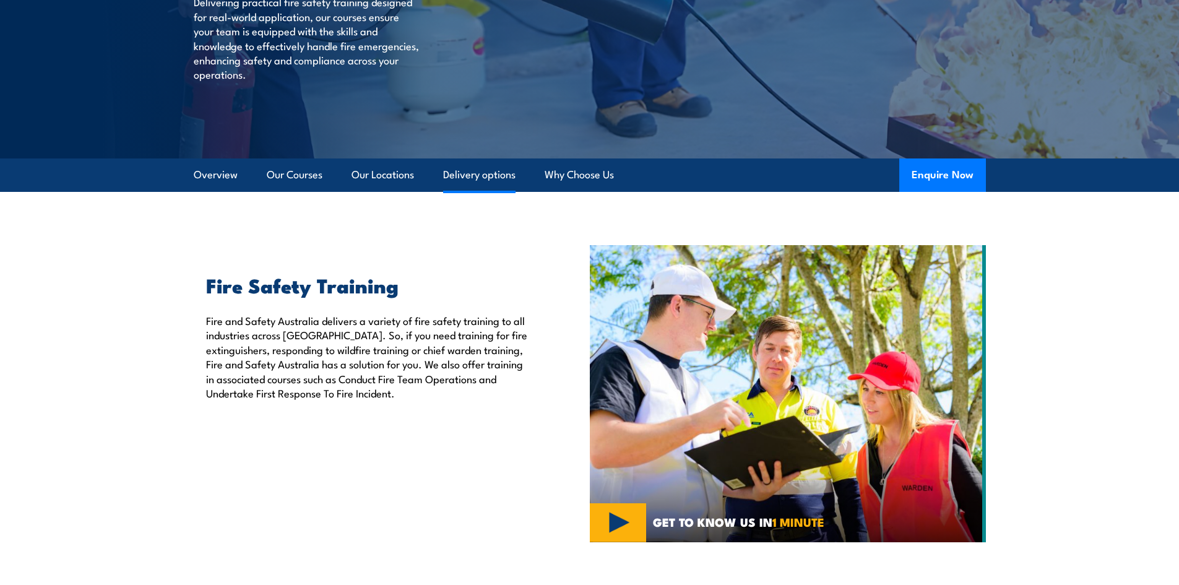
click at [498, 172] on link "Delivery options" at bounding box center [479, 174] width 72 height 33
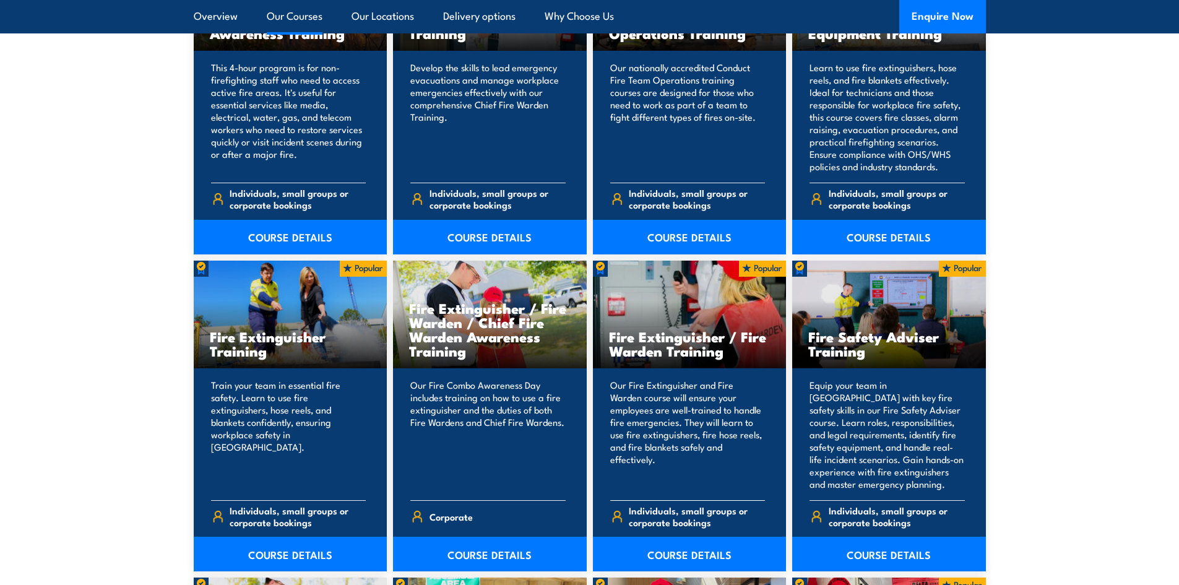
scroll to position [1110, 0]
click at [674, 547] on link "COURSE DETAILS" at bounding box center [690, 553] width 194 height 35
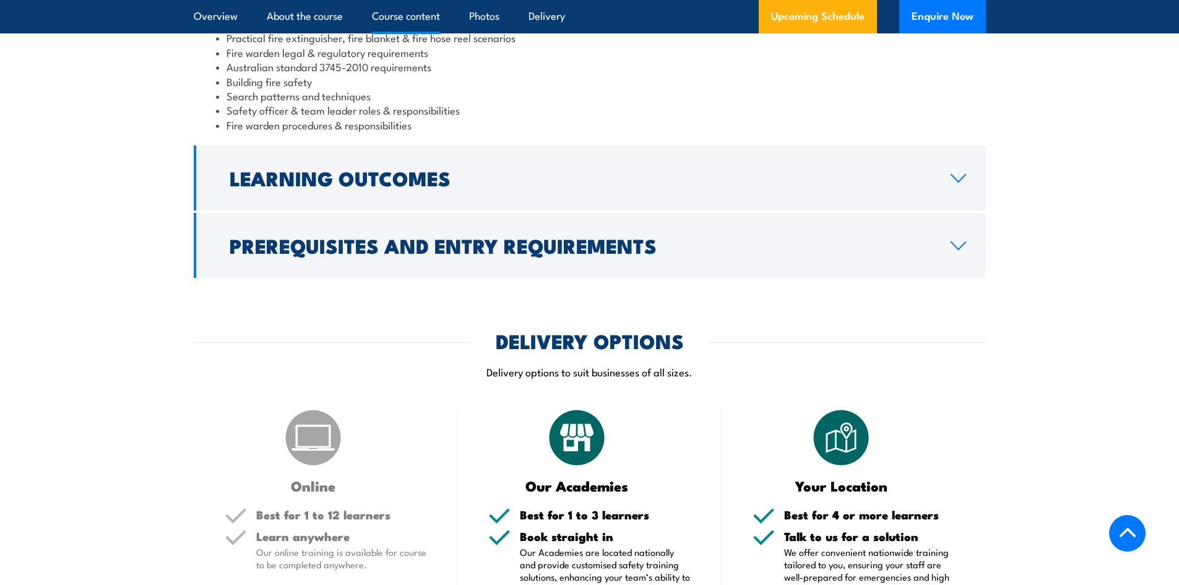
scroll to position [1485, 0]
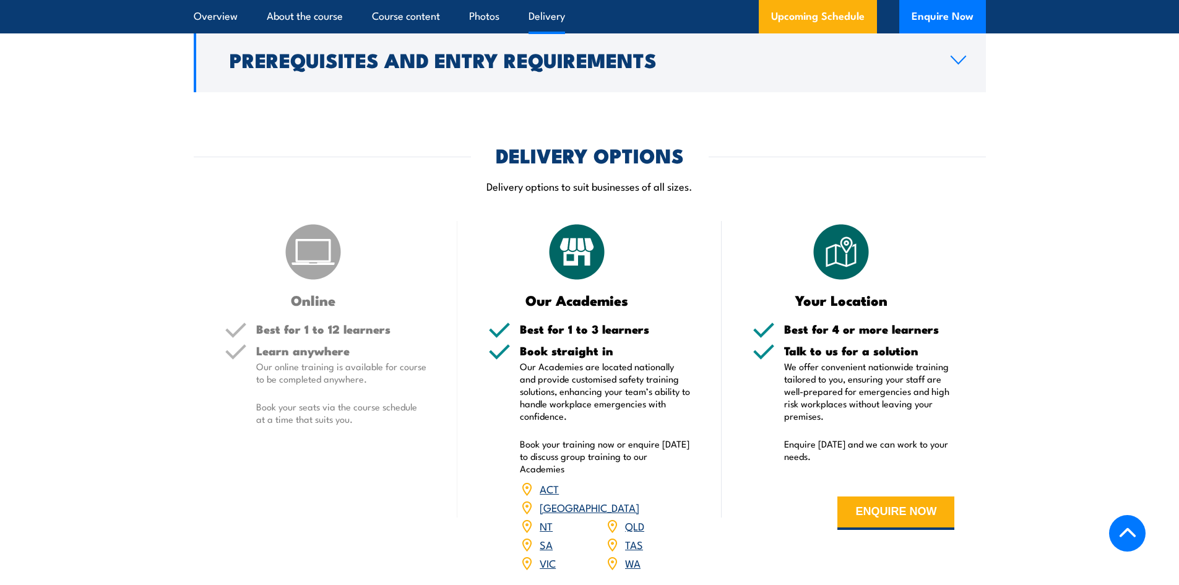
click at [546, 555] on link "VIC" at bounding box center [547, 562] width 16 height 15
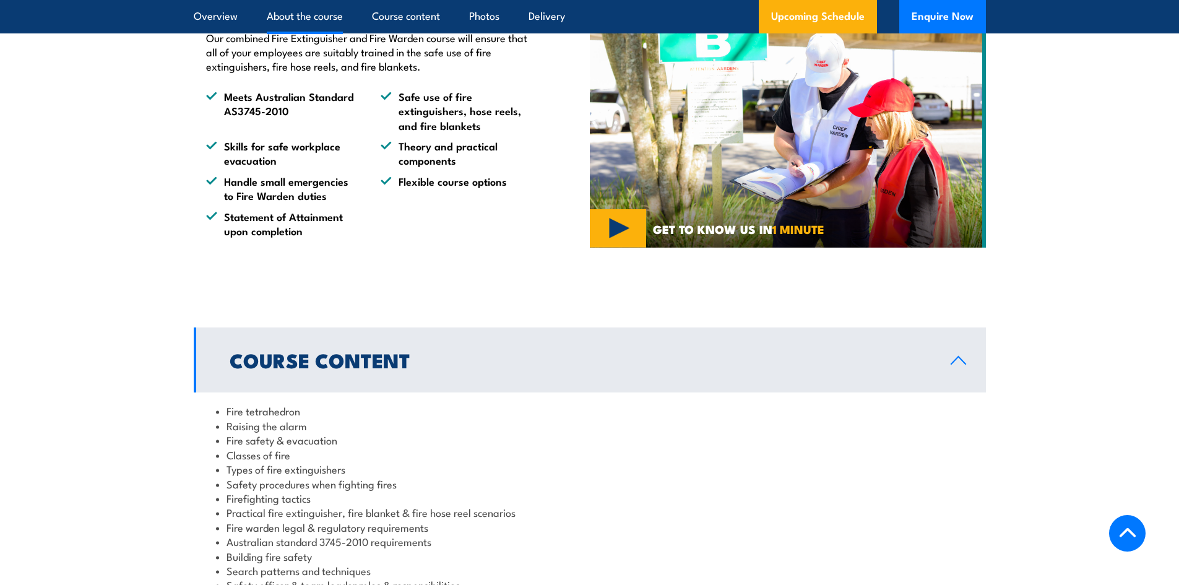
scroll to position [856, 0]
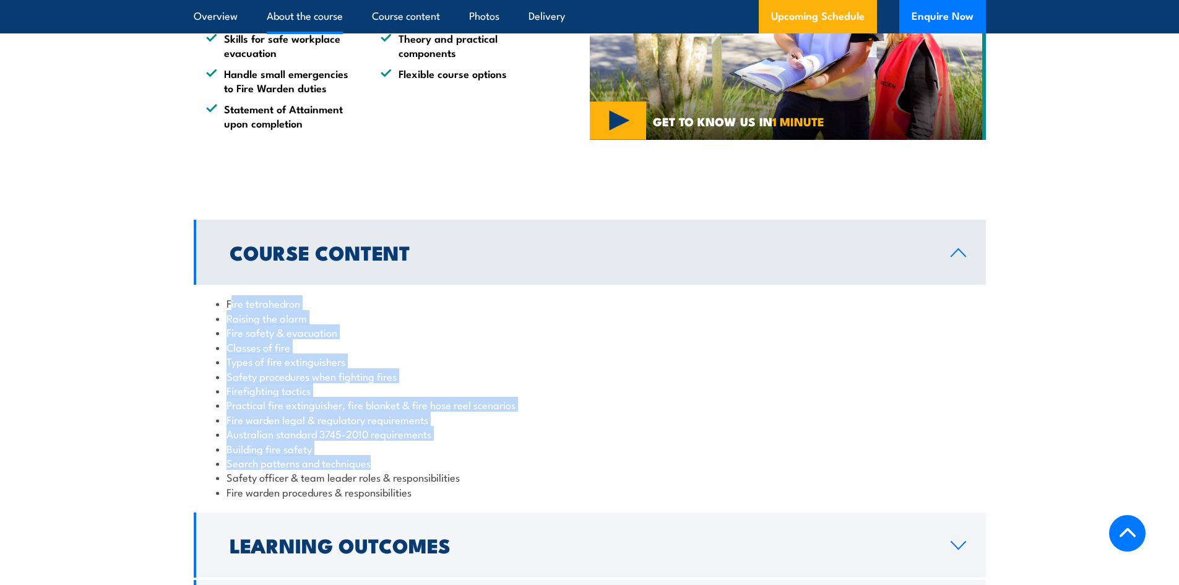
drag, startPoint x: 231, startPoint y: 304, endPoint x: 377, endPoint y: 458, distance: 212.3
click at [377, 458] on ul "Fire tetrahedron Raising the alarm Fire safety & evacuation Classes of fire Typ…" at bounding box center [589, 397] width 747 height 203
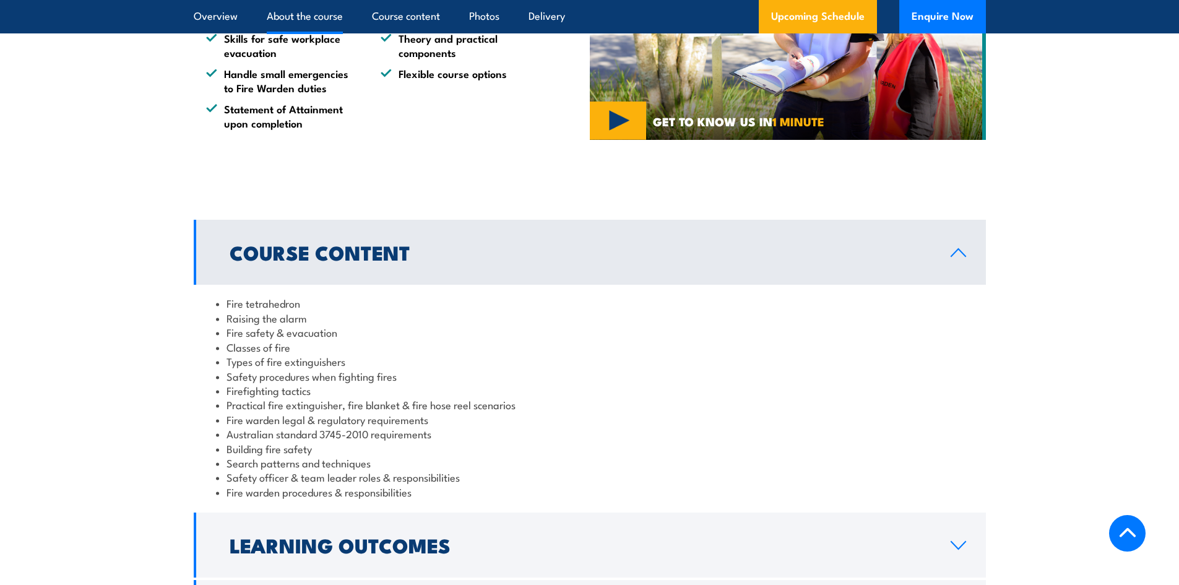
drag, startPoint x: 421, startPoint y: 492, endPoint x: 432, endPoint y: 493, distance: 11.2
click at [413, 494] on li "Fire warden procedures & responsibilities" at bounding box center [589, 491] width 747 height 14
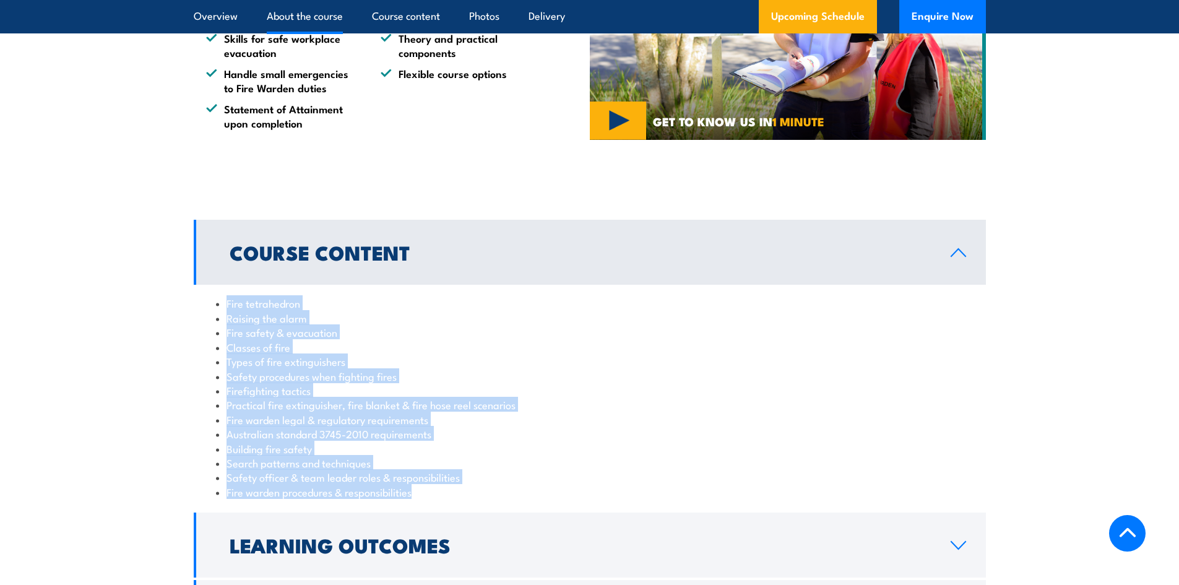
drag, startPoint x: 411, startPoint y: 493, endPoint x: 212, endPoint y: 300, distance: 277.4
click at [212, 300] on div "Fire tetrahedron Raising the alarm Fire safety & evacuation Classes of fire Typ…" at bounding box center [590, 397] width 792 height 225
click at [270, 325] on li "Fire safety & evacuation" at bounding box center [589, 332] width 747 height 14
drag, startPoint x: 230, startPoint y: 296, endPoint x: 430, endPoint y: 497, distance: 283.9
click at [434, 494] on ul "Fire tetrahedron Raising the alarm Fire safety & evacuation Classes of fire Typ…" at bounding box center [589, 397] width 747 height 203
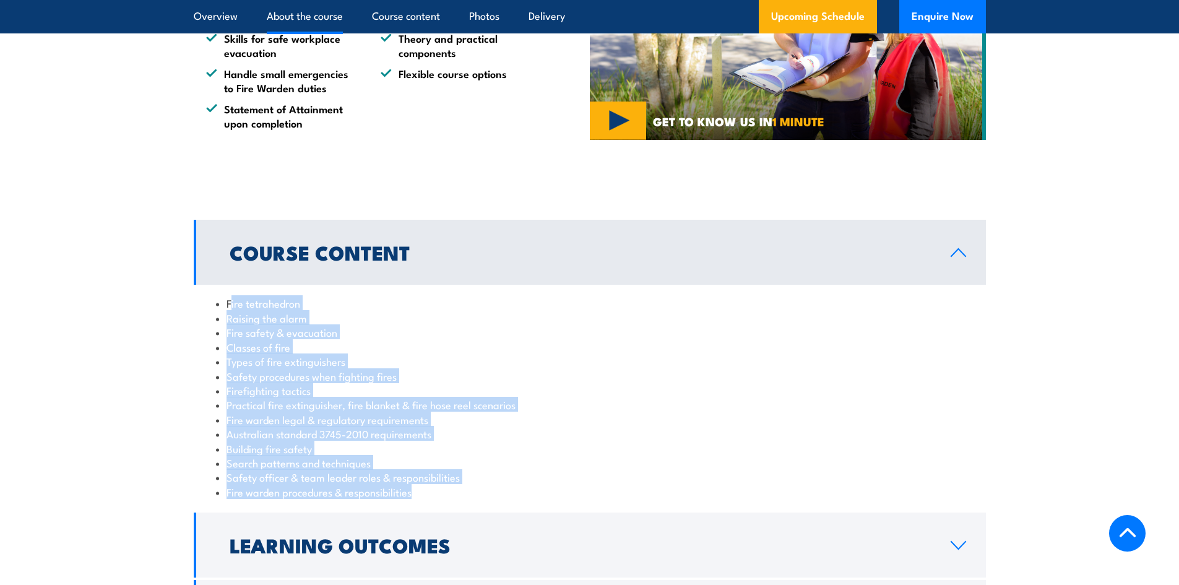
click at [412, 508] on div "Fire tetrahedron Raising the alarm Fire safety & evacuation Classes of fire Typ…" at bounding box center [590, 397] width 792 height 225
drag, startPoint x: 429, startPoint y: 492, endPoint x: 205, endPoint y: 303, distance: 292.8
click at [205, 303] on div "Fire tetrahedron Raising the alarm Fire safety & evacuation Classes of fire Typ…" at bounding box center [590, 397] width 792 height 225
click at [350, 445] on li "Building fire safety" at bounding box center [589, 448] width 747 height 14
click at [445, 430] on li "Australian standard 3745-2010 requirements" at bounding box center [589, 433] width 747 height 14
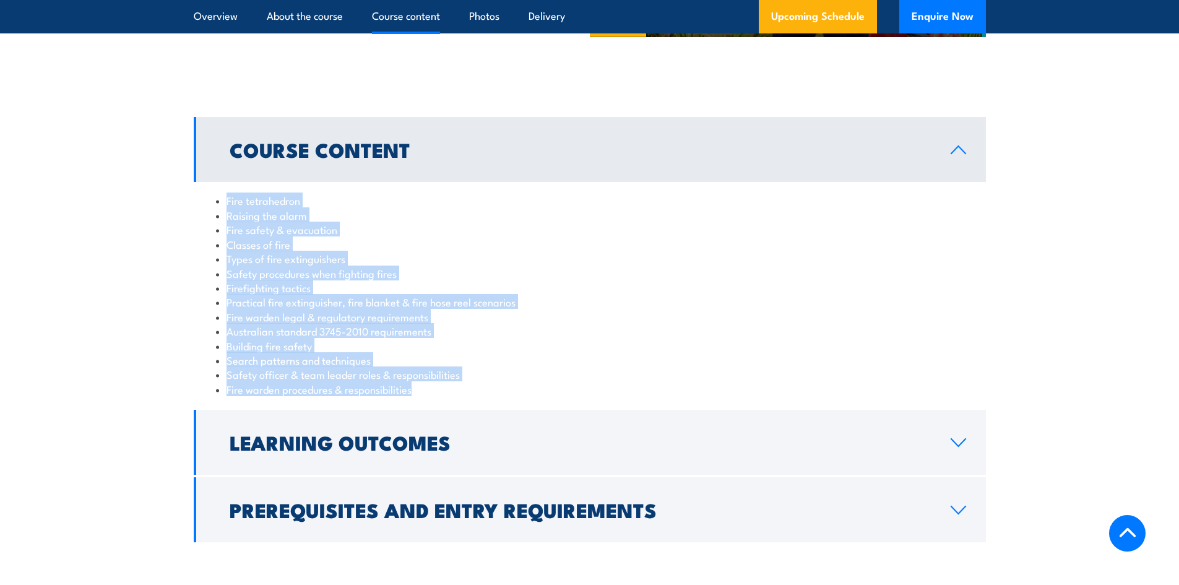
scroll to position [1042, 0]
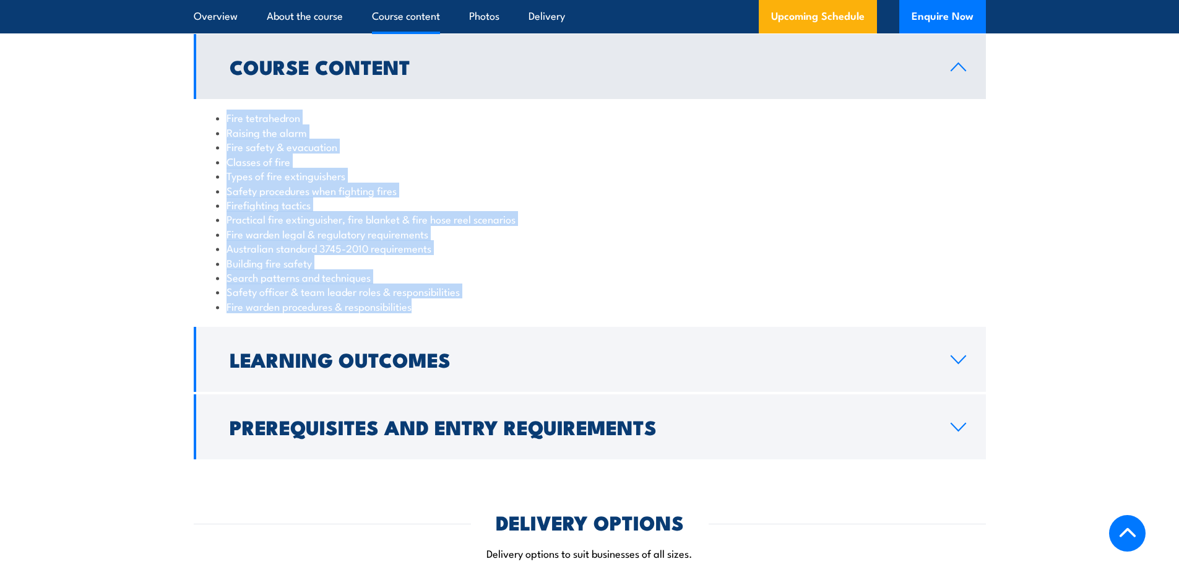
click at [486, 270] on li "Search patterns and techniques" at bounding box center [589, 277] width 747 height 14
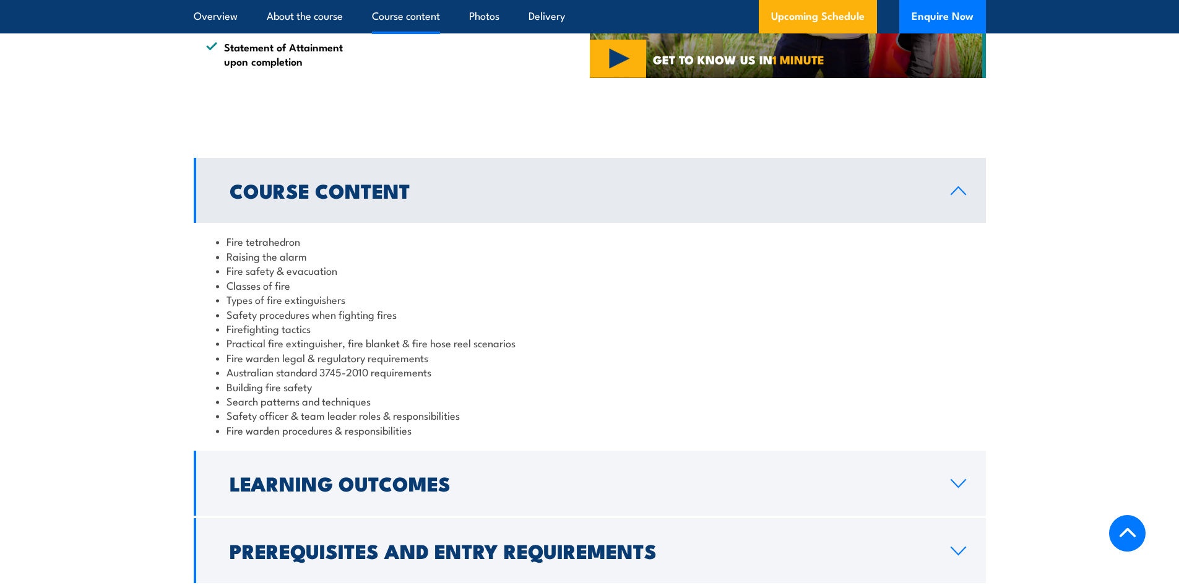
scroll to position [1104, 0]
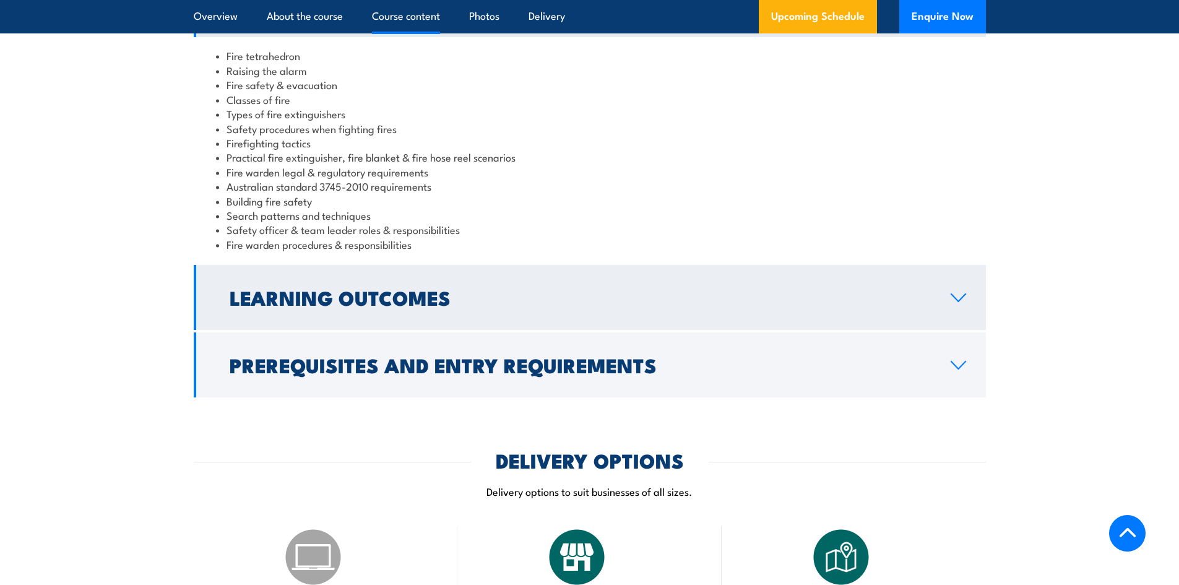
click at [960, 305] on link "Learning Outcomes" at bounding box center [590, 297] width 792 height 65
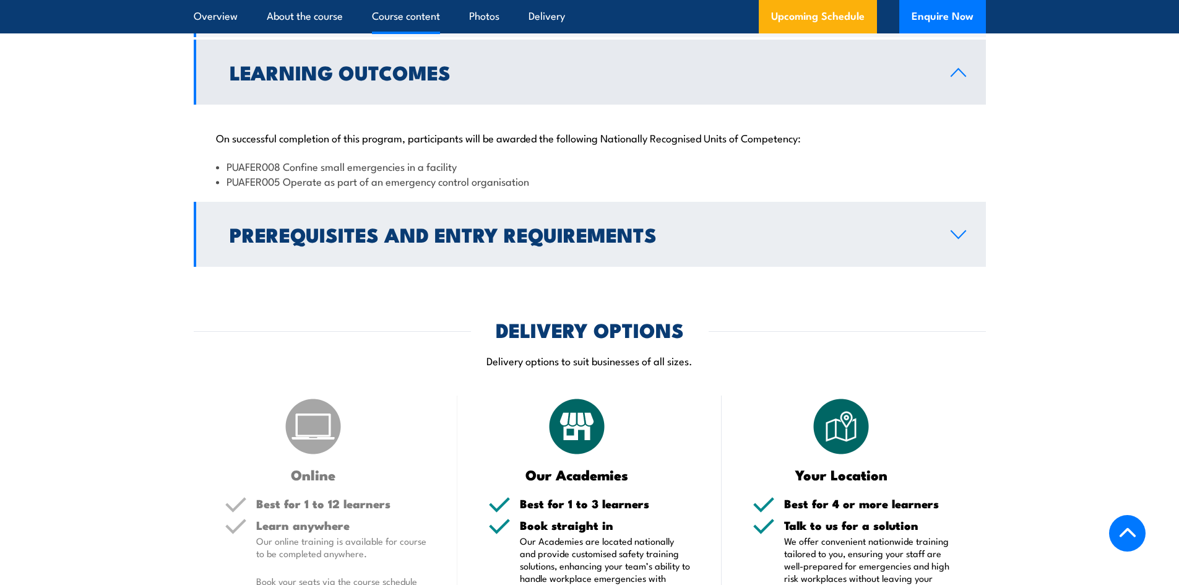
click at [936, 244] on link "Prerequisites and Entry Requirements" at bounding box center [590, 234] width 792 height 65
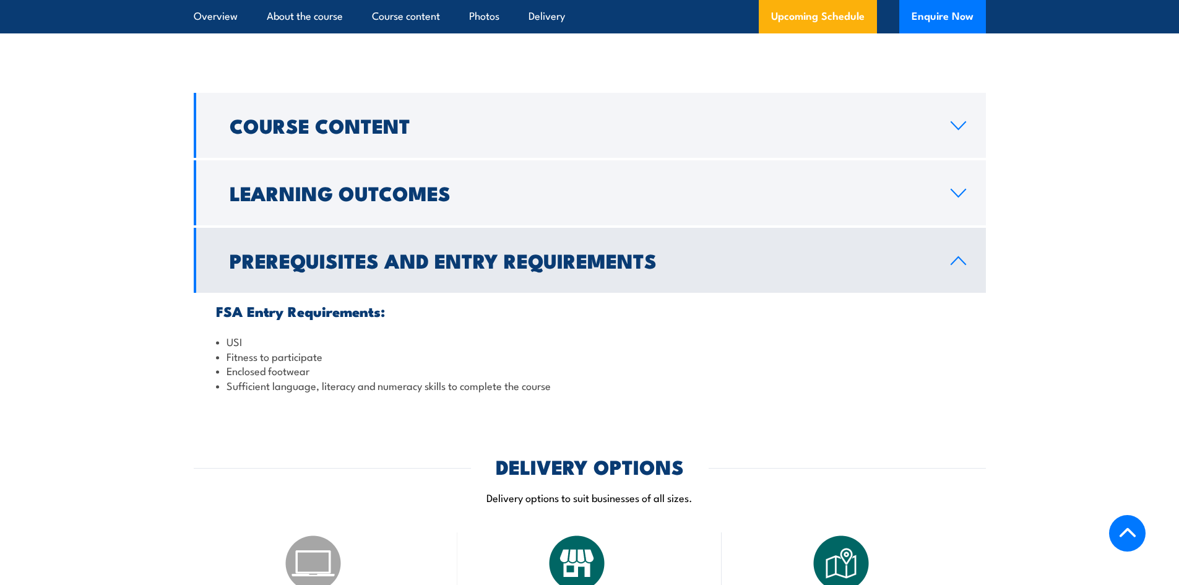
scroll to position [918, 0]
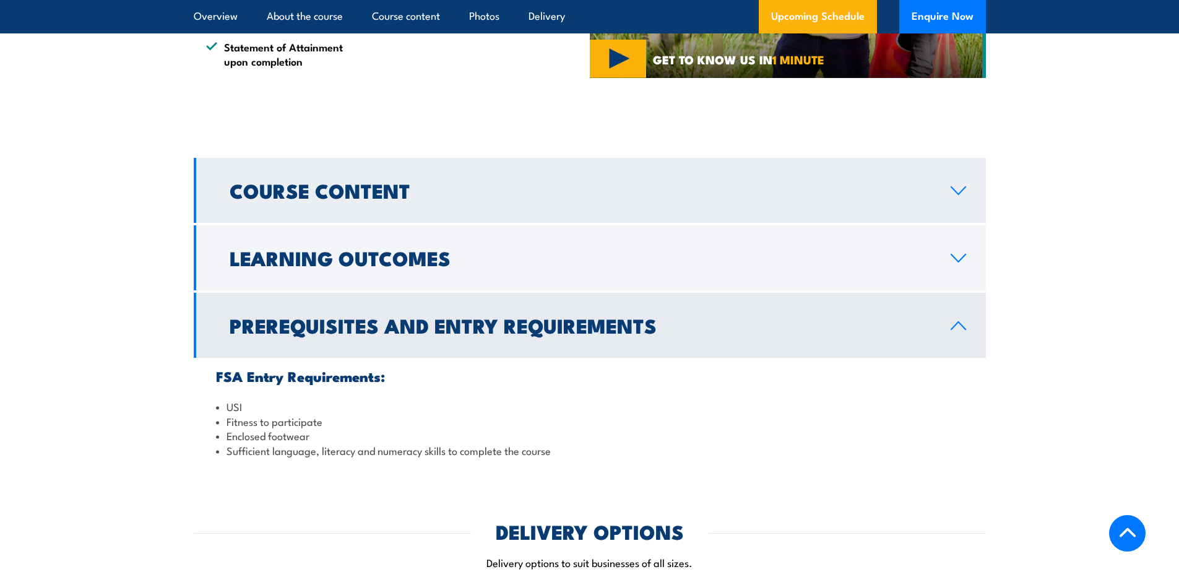
click at [929, 195] on h2 "Course Content" at bounding box center [580, 189] width 701 height 17
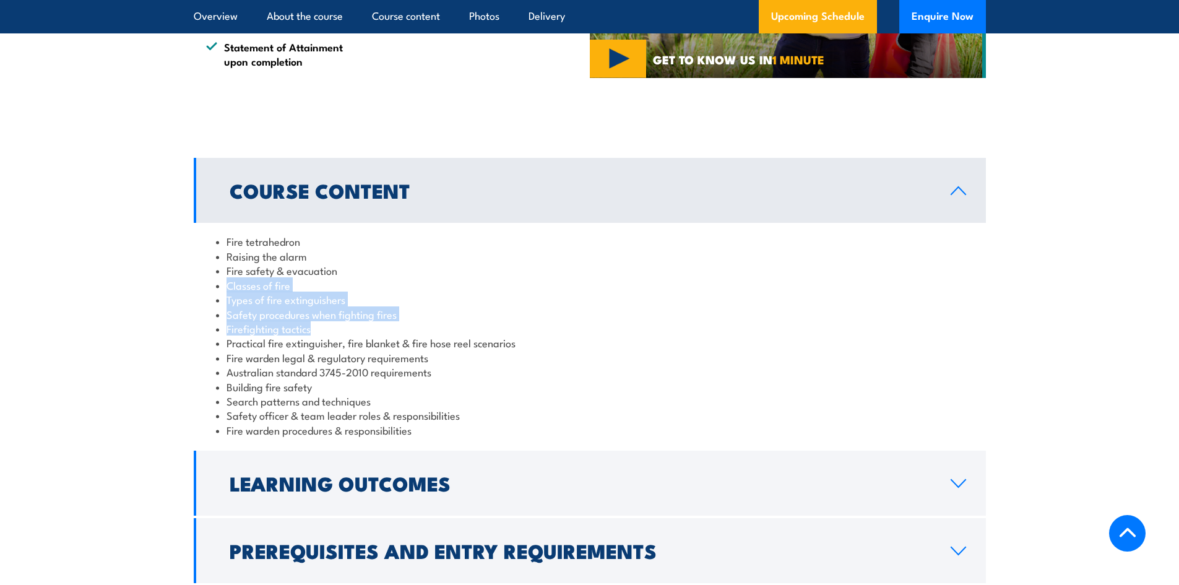
drag, startPoint x: 226, startPoint y: 280, endPoint x: 356, endPoint y: 329, distance: 138.2
click at [356, 329] on ul "Fire tetrahedron Raising the alarm Fire safety & evacuation Classes of fire Typ…" at bounding box center [589, 335] width 747 height 203
click at [367, 370] on li "Australian standard 3745-2010 requirements" at bounding box center [589, 371] width 747 height 14
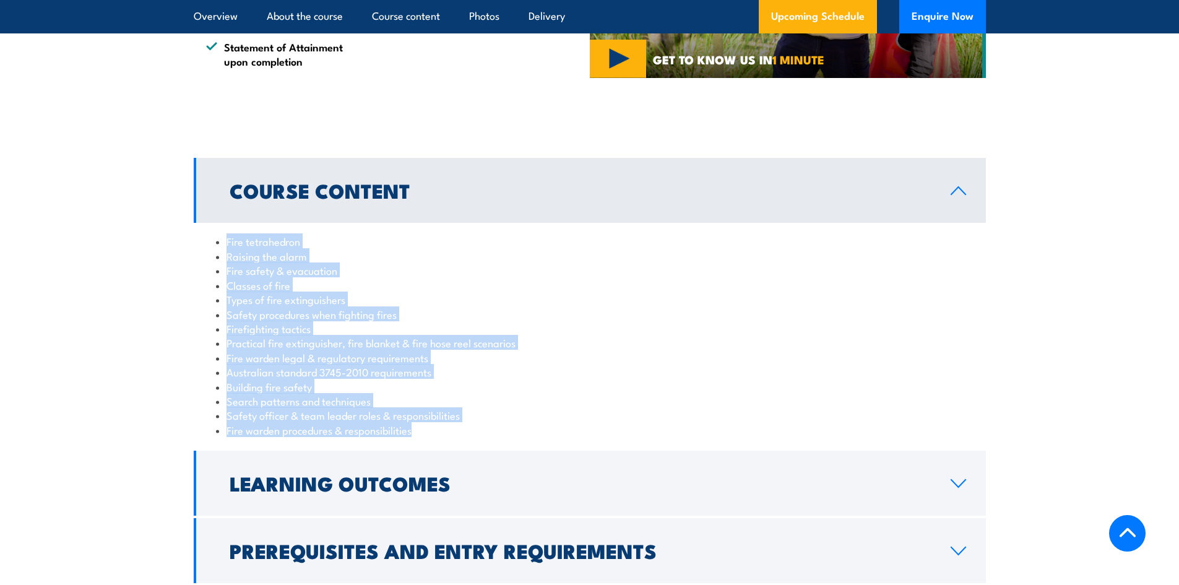
drag, startPoint x: 397, startPoint y: 432, endPoint x: 223, endPoint y: 239, distance: 259.8
click at [223, 239] on ul "Fire tetrahedron Raising the alarm Fire safety & evacuation Classes of fire Typ…" at bounding box center [589, 335] width 747 height 203
click at [571, 351] on li "Fire warden legal & regulatory requirements" at bounding box center [589, 357] width 747 height 14
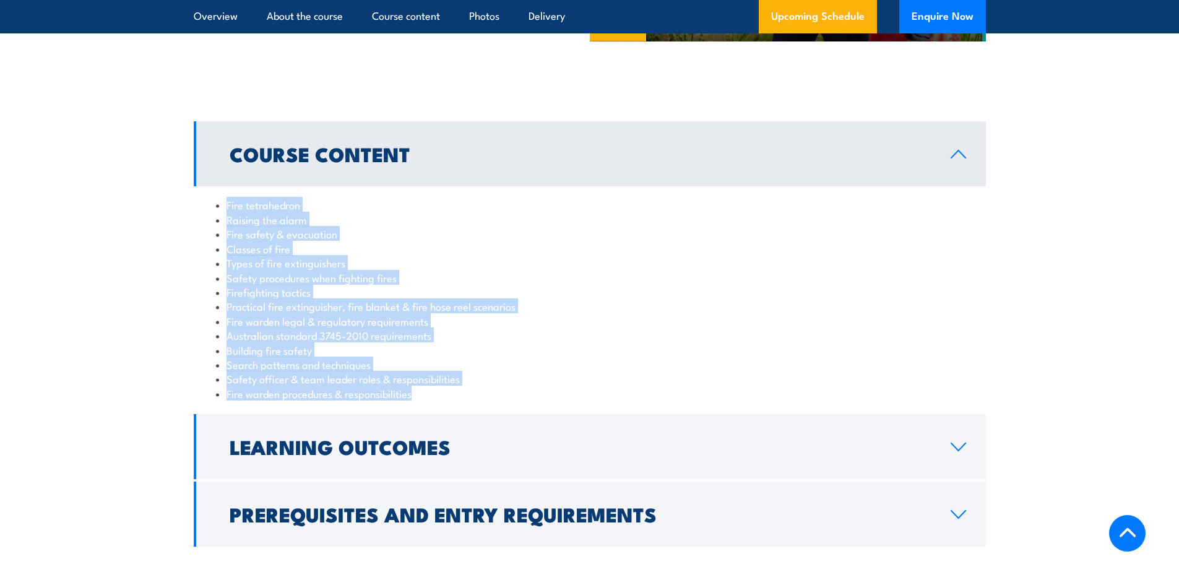
scroll to position [794, 0]
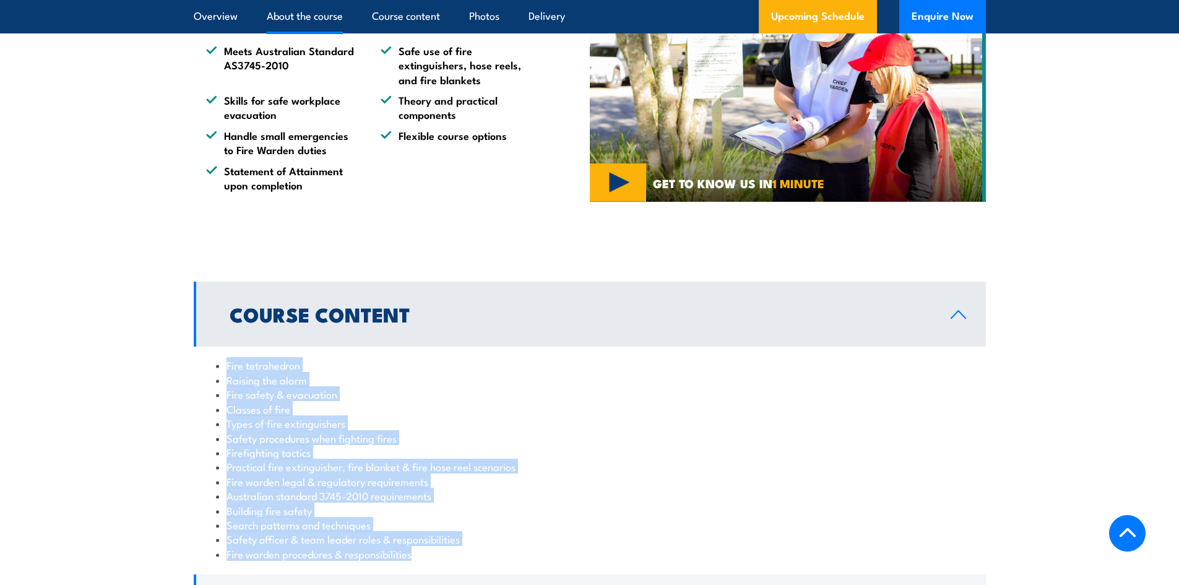
click at [464, 467] on li "Practical fire extinguisher, fire blanket & fire hose reel scenarios" at bounding box center [589, 466] width 747 height 14
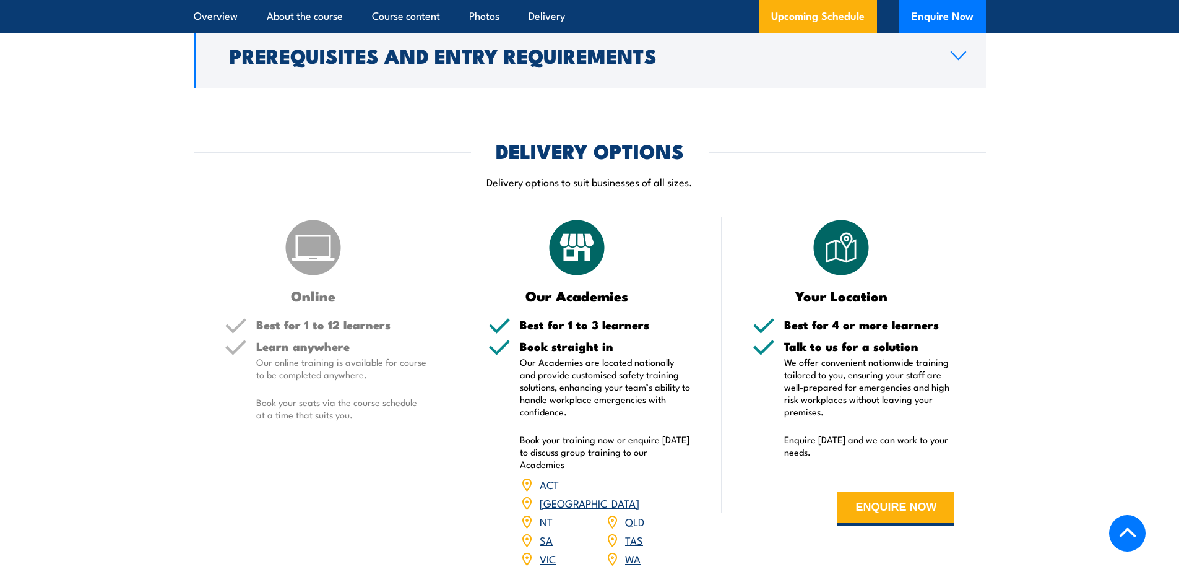
scroll to position [1166, 0]
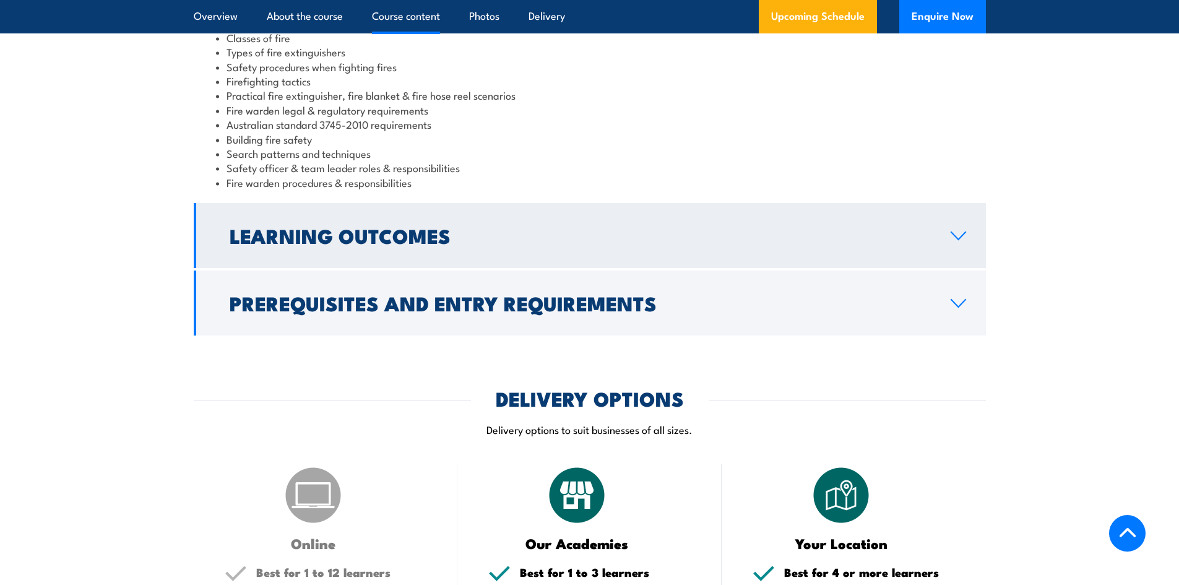
click at [733, 235] on h2 "Learning Outcomes" at bounding box center [580, 234] width 701 height 17
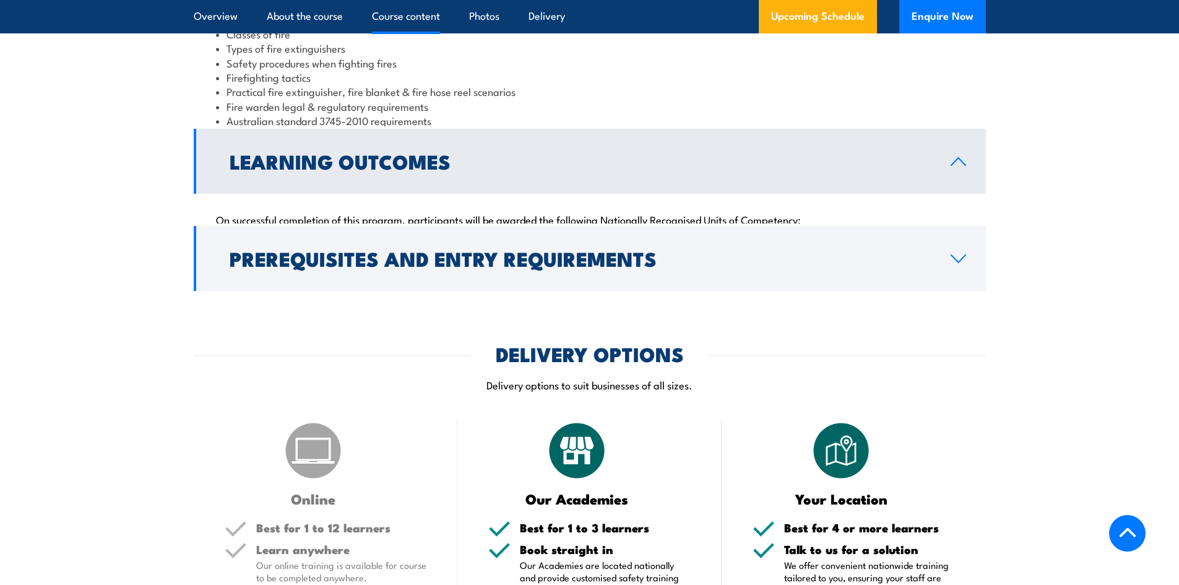
scroll to position [1141, 0]
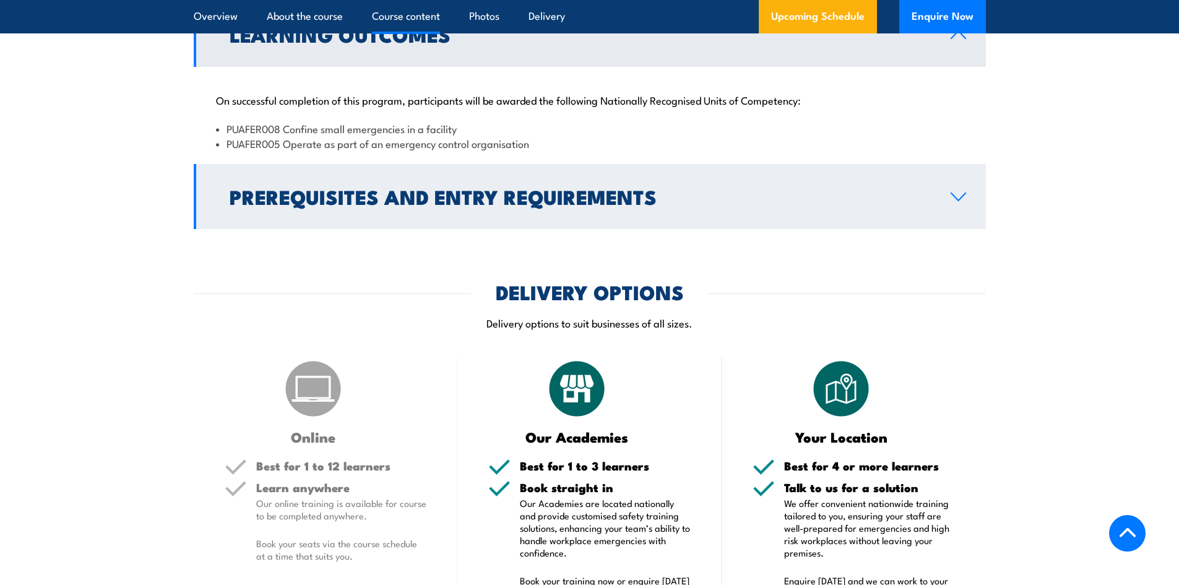
click at [604, 213] on link "Prerequisites and Entry Requirements" at bounding box center [590, 196] width 792 height 65
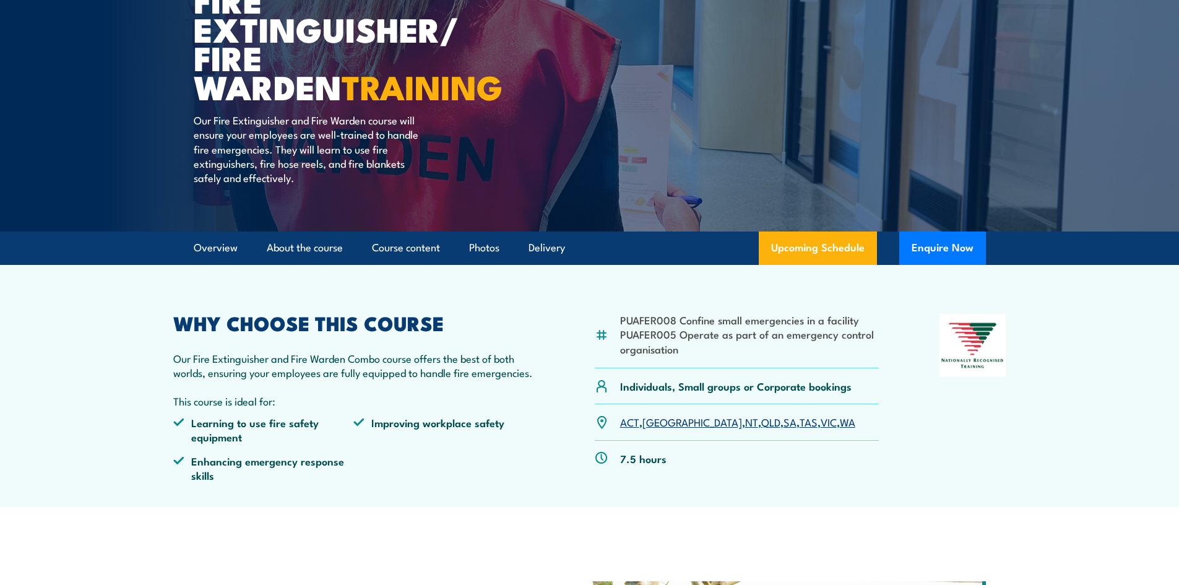
scroll to position [152, 0]
click at [311, 252] on link "About the course" at bounding box center [305, 247] width 76 height 33
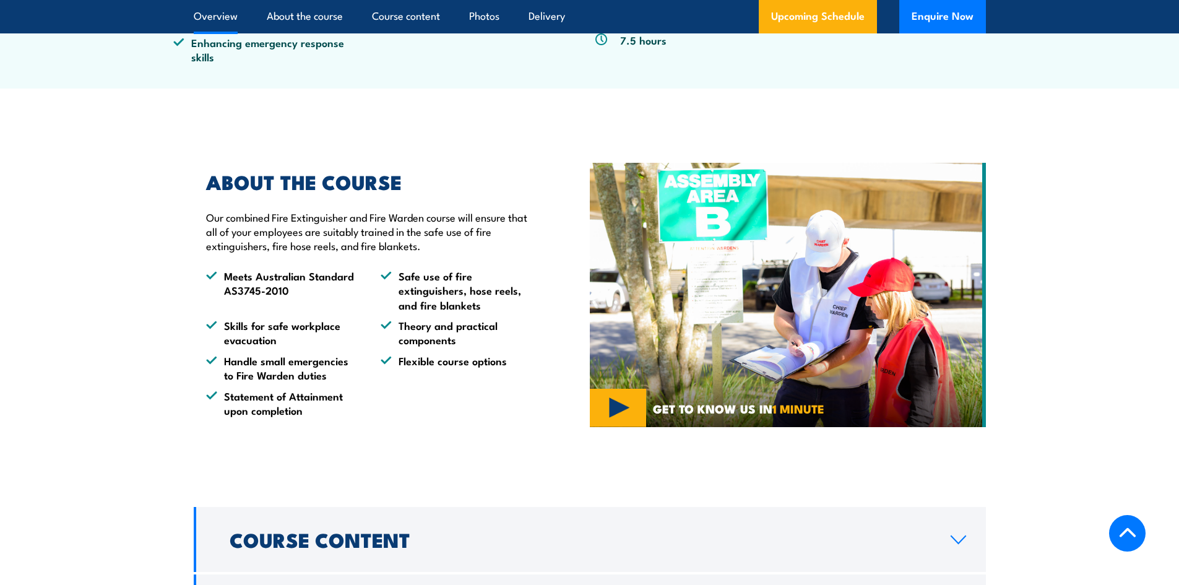
scroll to position [572, 0]
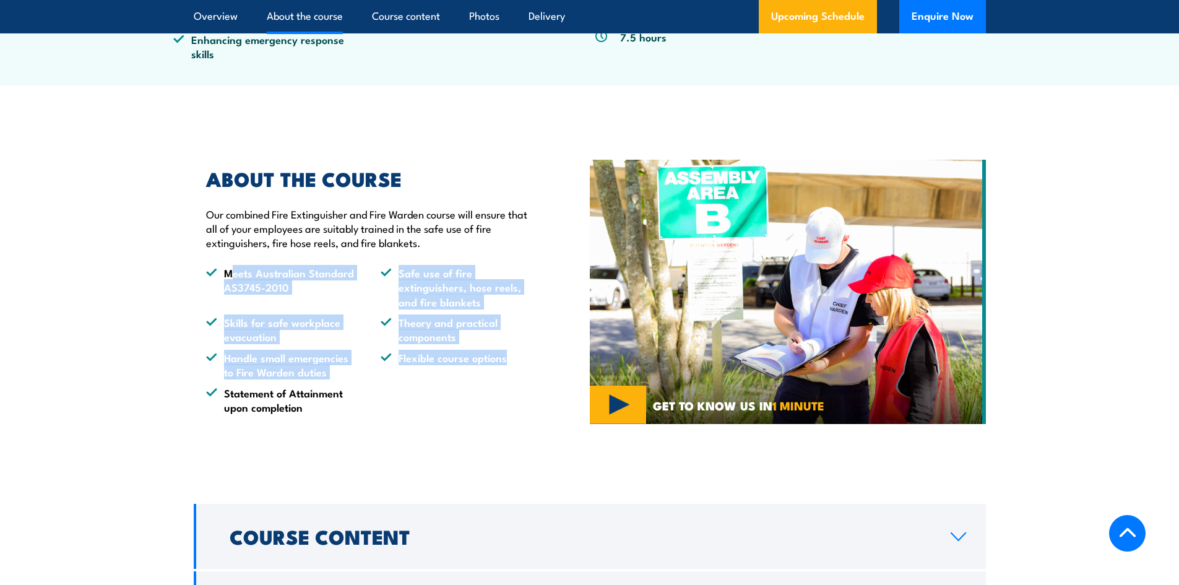
drag, startPoint x: 518, startPoint y: 359, endPoint x: 230, endPoint y: 273, distance: 300.2
click at [230, 273] on ul "Meets Australian Standard AS3745-2010 Safe use of fire extinguishers, hose reel…" at bounding box center [369, 339] width 327 height 149
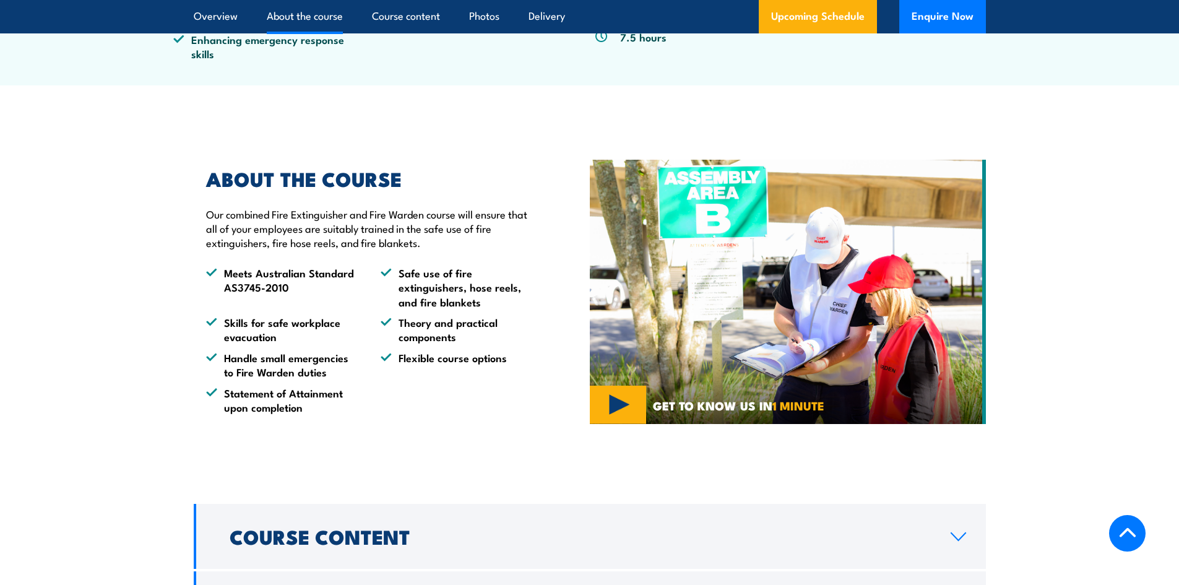
click at [317, 409] on li "Statement of Attainment upon completion" at bounding box center [282, 399] width 152 height 29
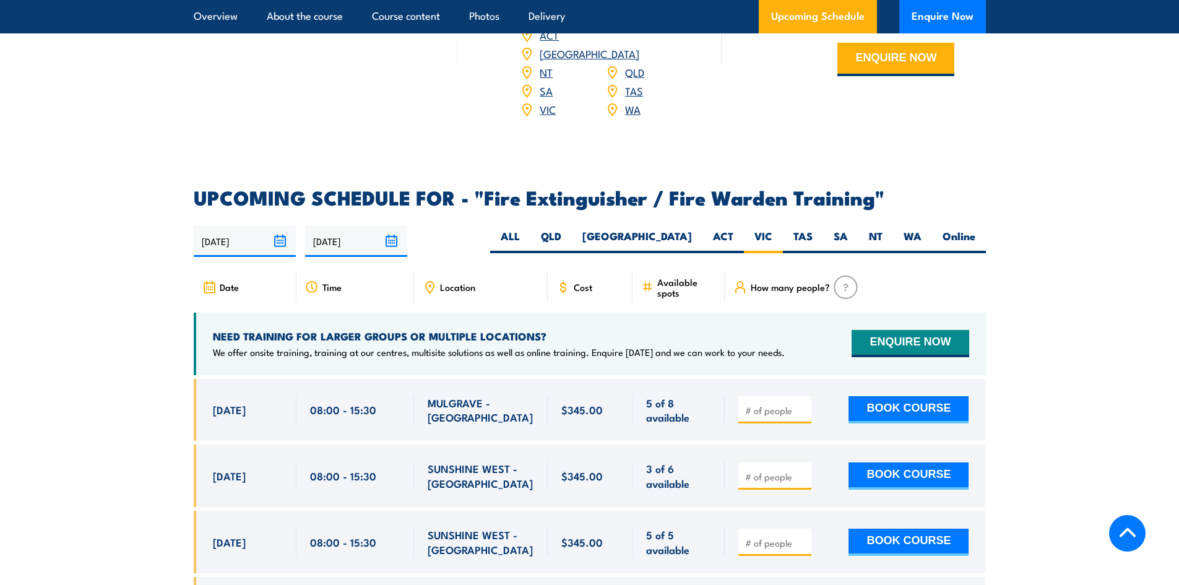
scroll to position [1810, 0]
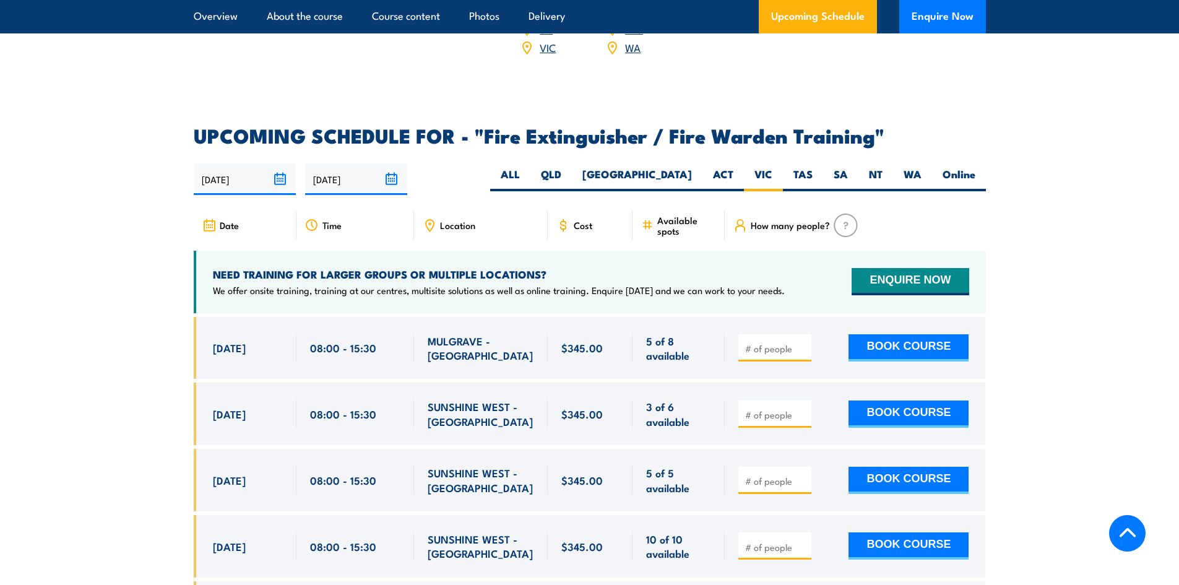
click at [757, 342] on input "number" at bounding box center [776, 348] width 62 height 12
type input "1"
click at [801, 342] on input "1" at bounding box center [776, 348] width 62 height 12
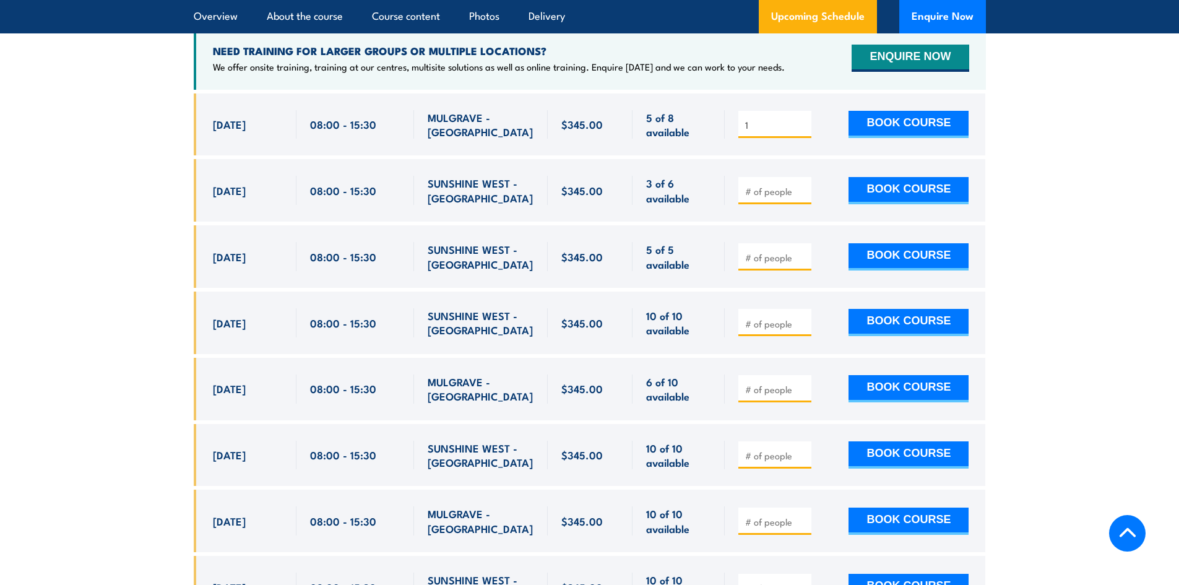
scroll to position [1933, 0]
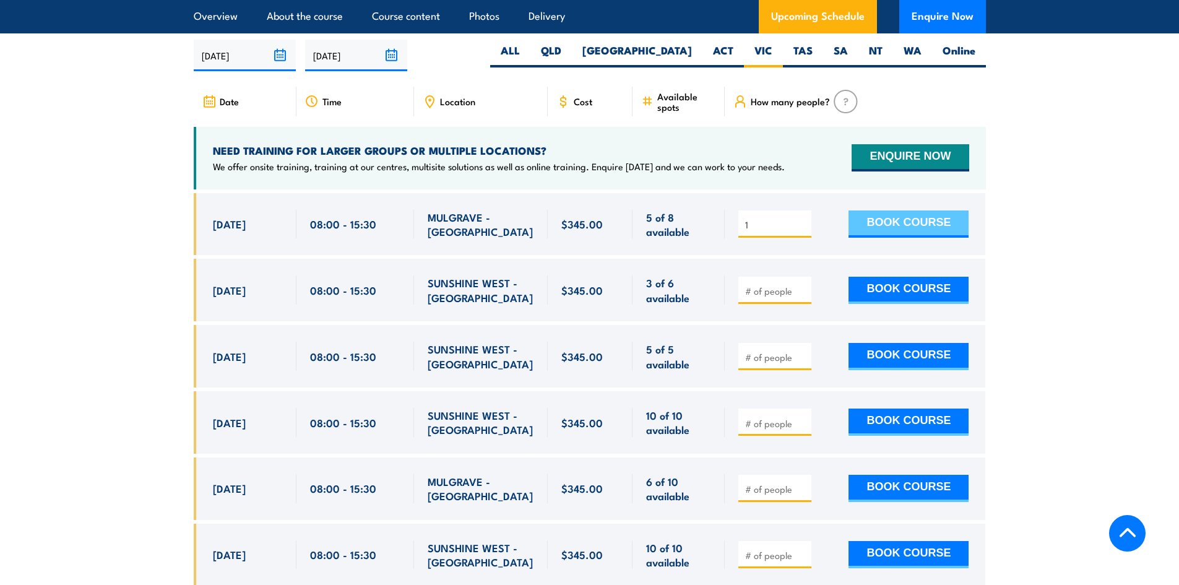
click at [896, 210] on button "BOOK COURSE" at bounding box center [908, 223] width 120 height 27
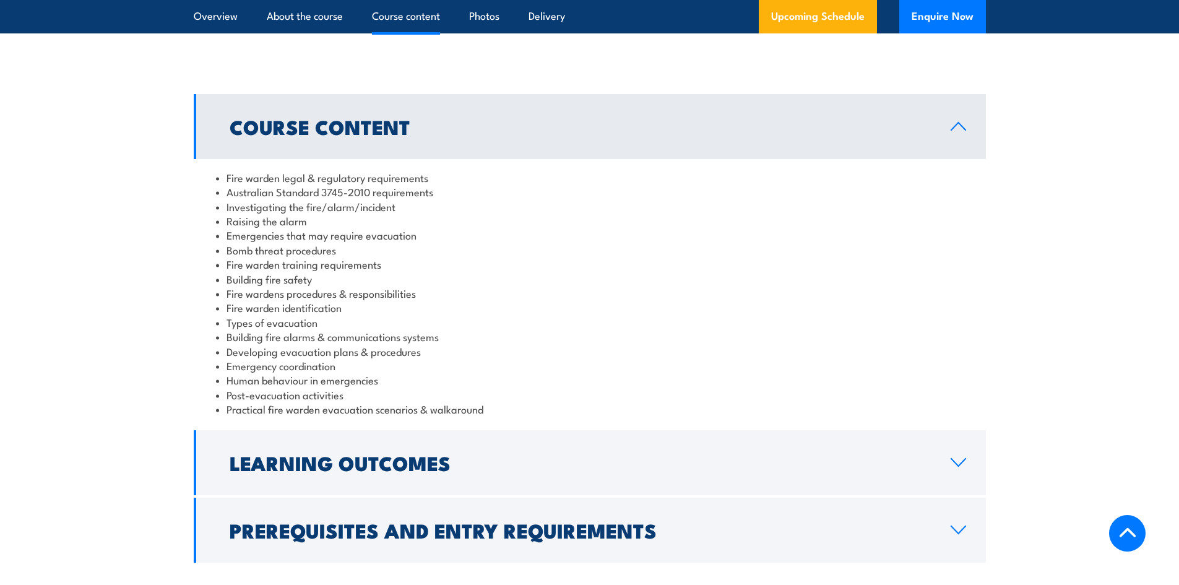
scroll to position [1311, 0]
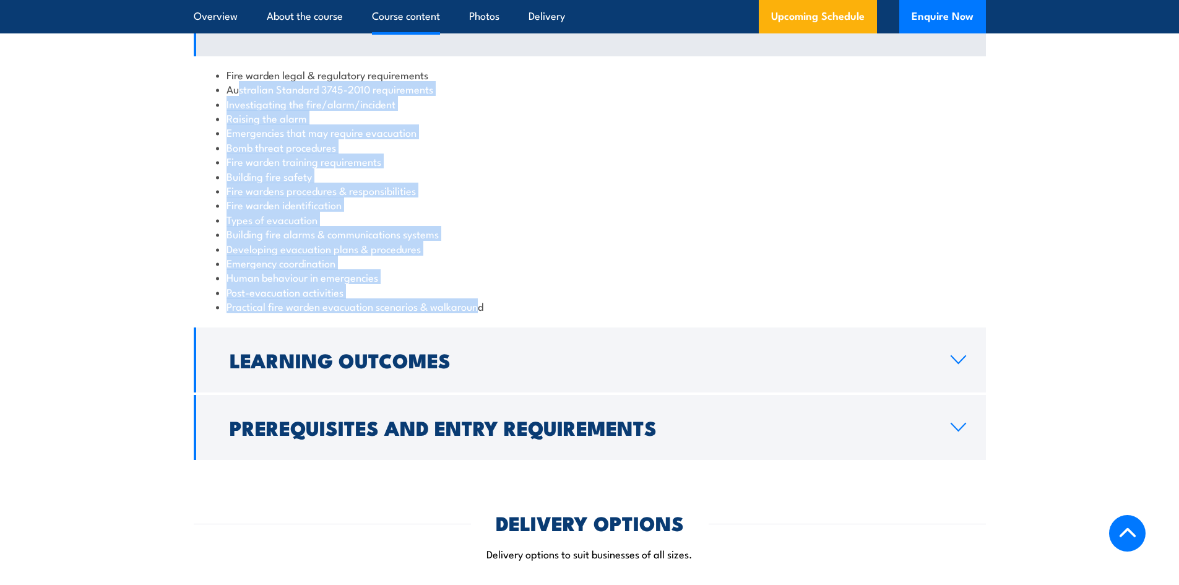
drag, startPoint x: 479, startPoint y: 315, endPoint x: 238, endPoint y: 84, distance: 334.7
click at [238, 84] on div "Fire warden legal & regulatory requirements Australian Standard 3745-2010 requi…" at bounding box center [590, 190] width 792 height 268
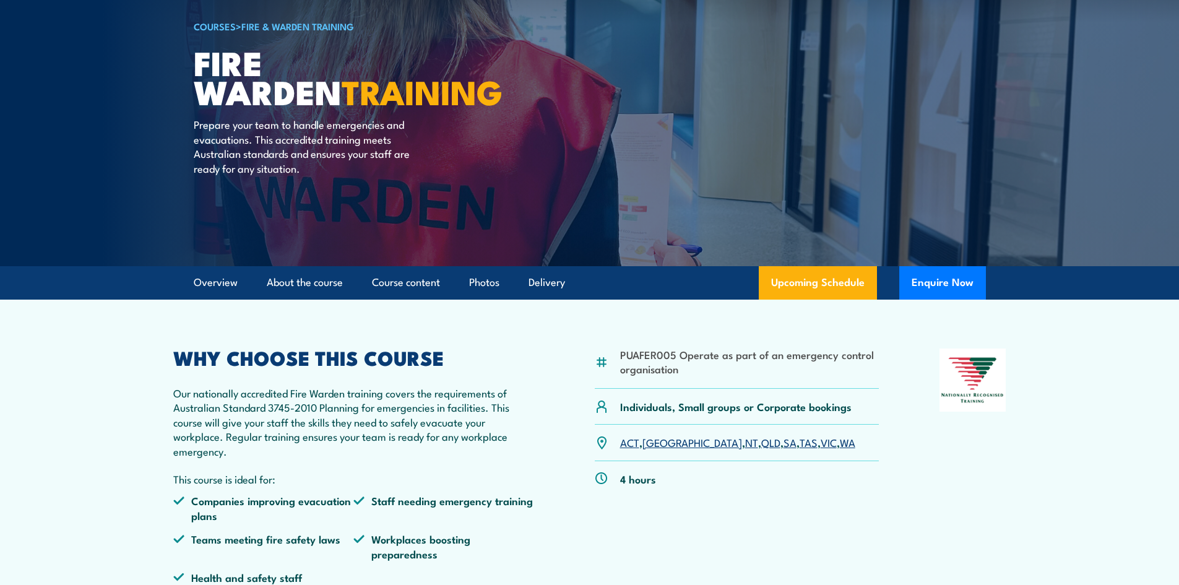
scroll to position [0, 0]
